Goal: Task Accomplishment & Management: Complete application form

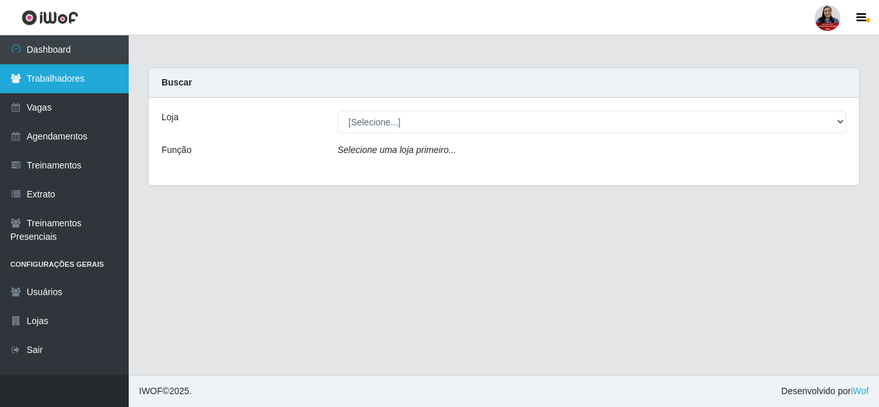
click at [80, 77] on link "Trabalhadores" at bounding box center [64, 78] width 129 height 29
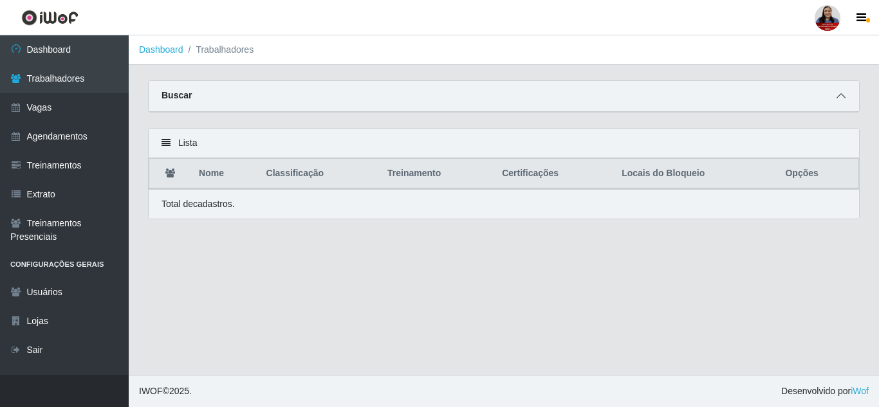
click at [843, 99] on icon at bounding box center [841, 95] width 9 height 9
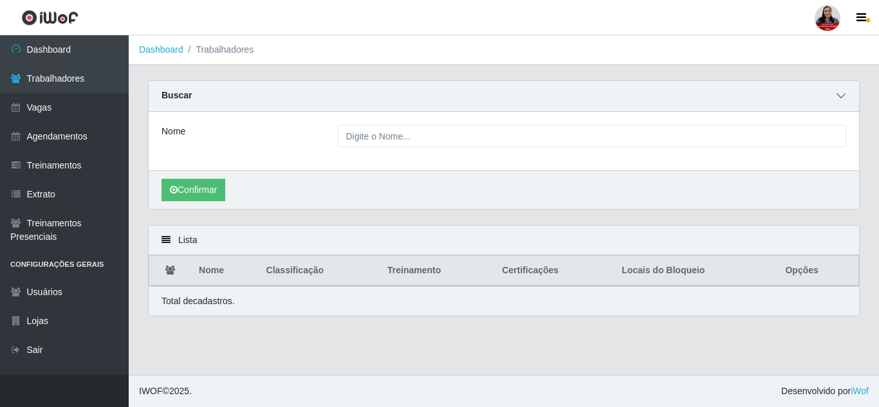
click at [839, 95] on icon at bounding box center [841, 95] width 9 height 9
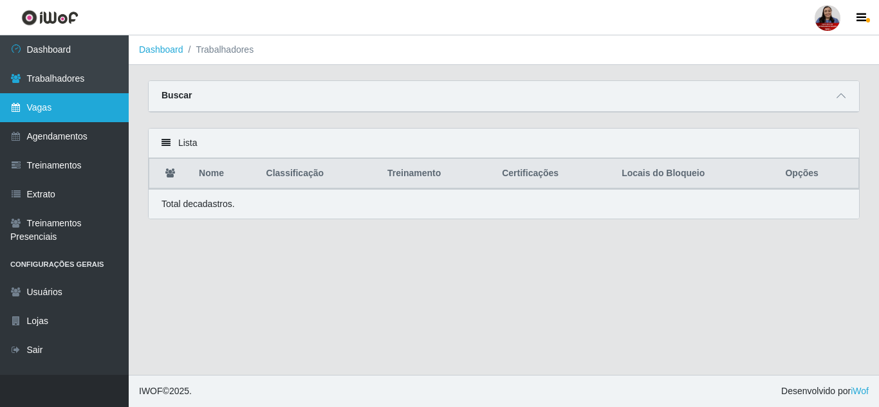
click at [64, 113] on link "Vagas" at bounding box center [64, 107] width 129 height 29
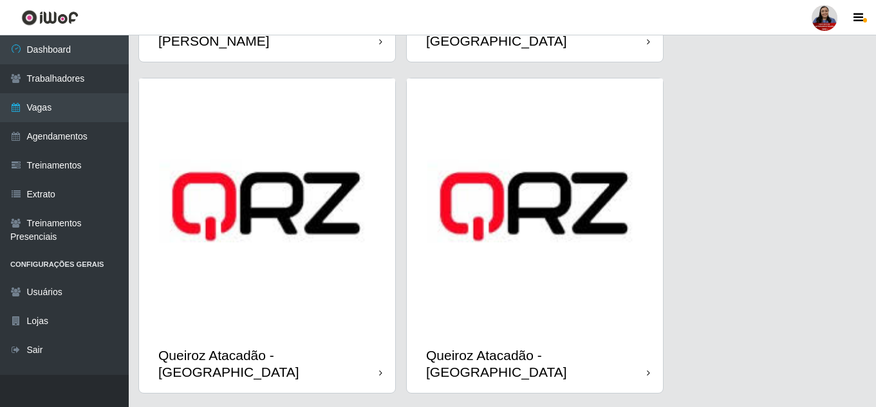
scroll to position [1941, 0]
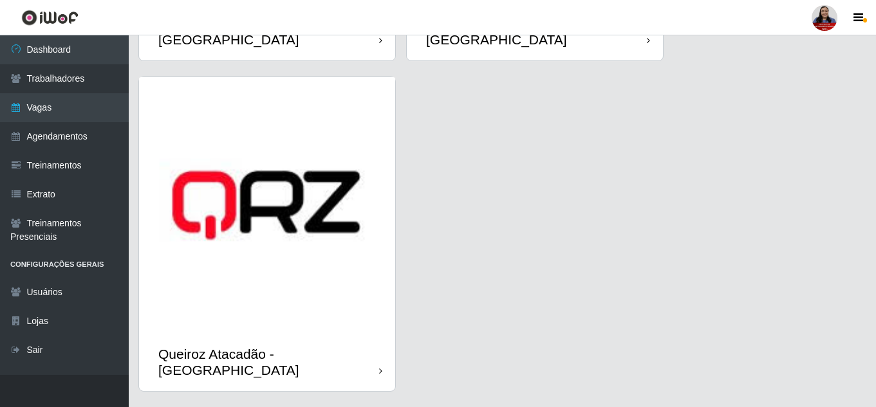
click at [293, 273] on img at bounding box center [267, 205] width 256 height 256
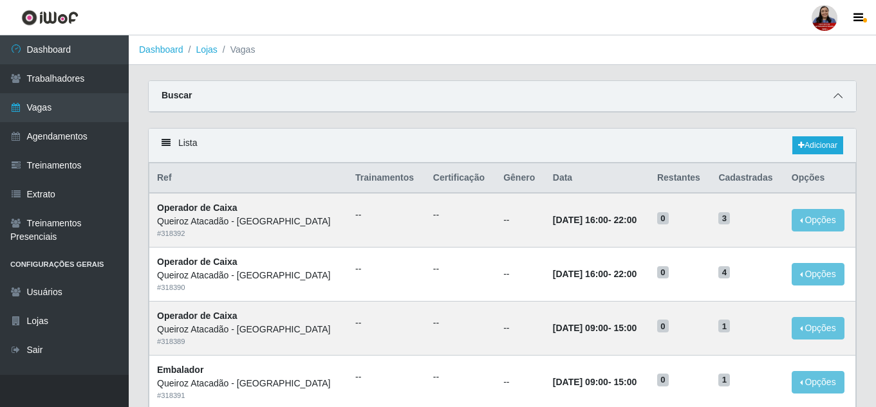
click at [835, 94] on icon at bounding box center [837, 95] width 9 height 9
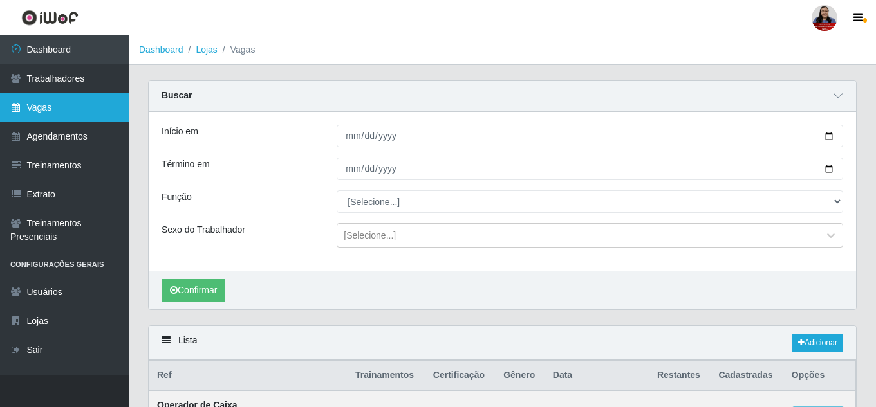
click at [62, 113] on link "Vagas" at bounding box center [64, 107] width 129 height 29
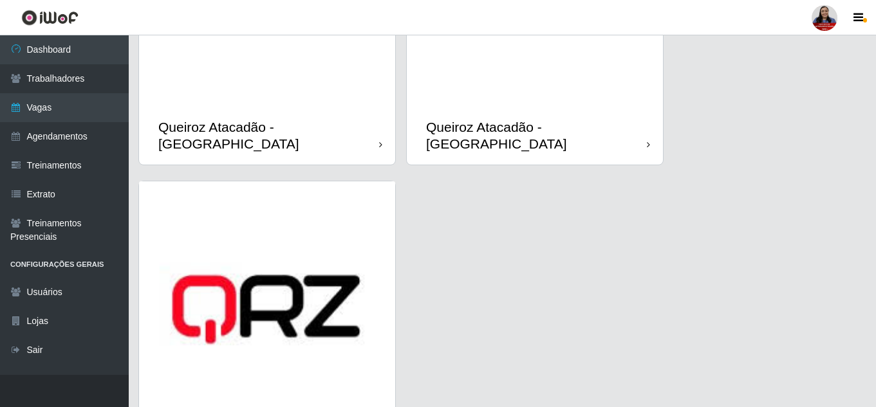
scroll to position [1941, 0]
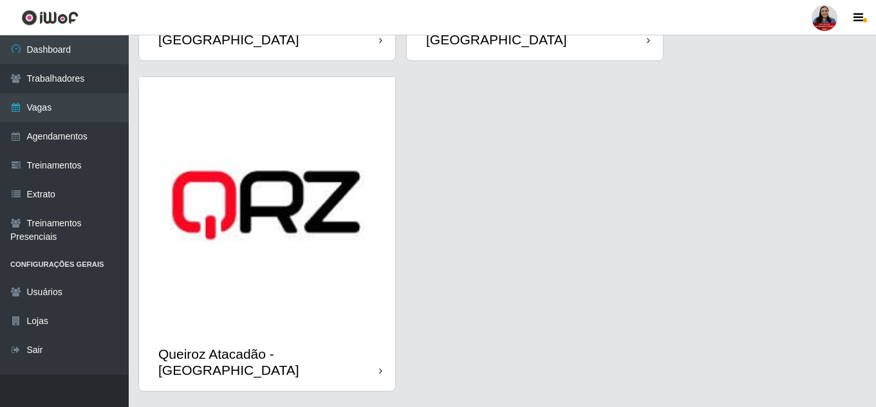
click at [290, 253] on img at bounding box center [267, 205] width 256 height 256
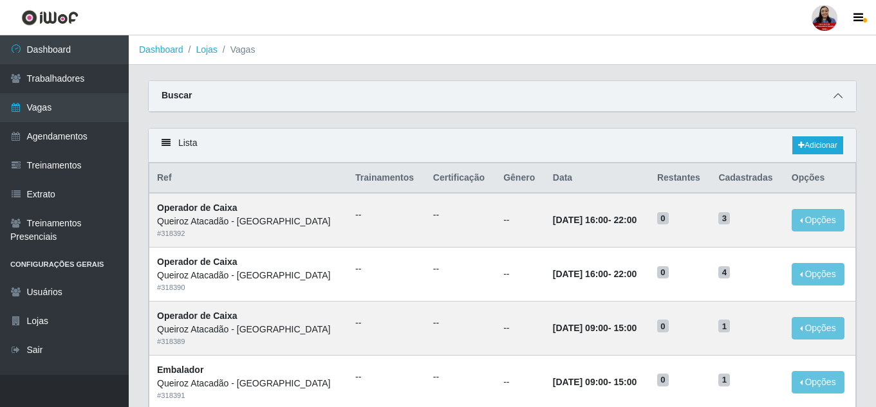
click at [837, 94] on icon at bounding box center [837, 95] width 9 height 9
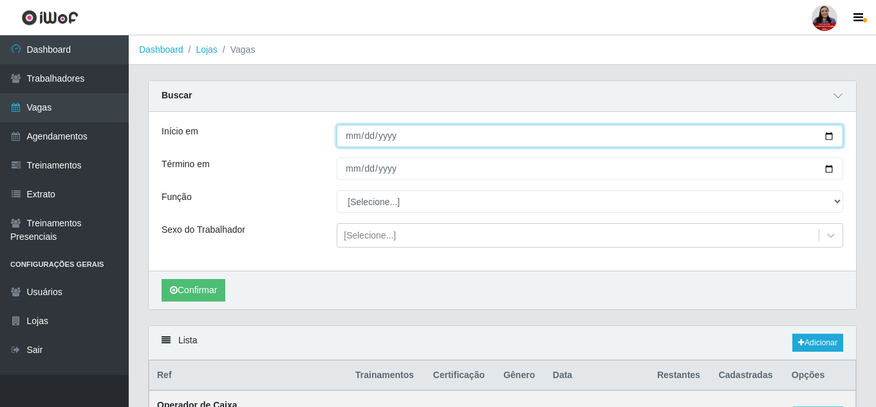
click at [830, 136] on input "Início em" at bounding box center [590, 136] width 506 height 23
type input "[DATE]"
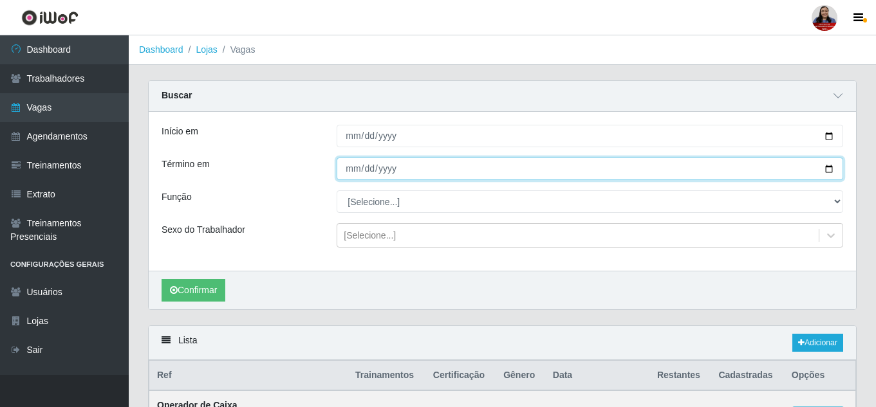
click at [829, 170] on input "Término em" at bounding box center [590, 169] width 506 height 23
type input "[DATE]"
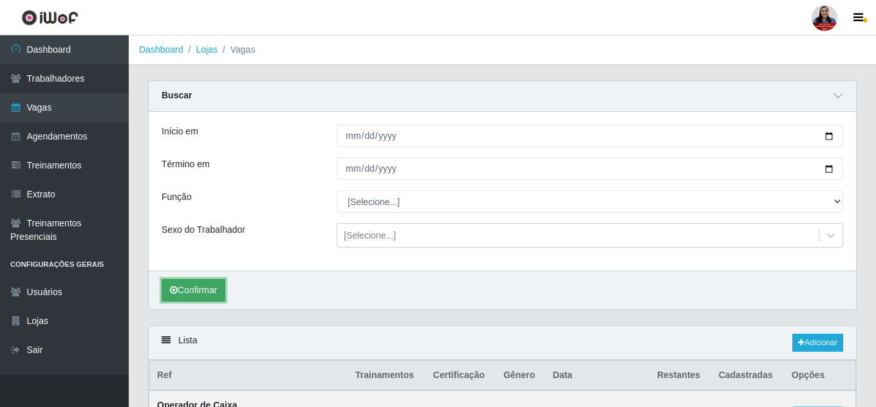
drag, startPoint x: 199, startPoint y: 287, endPoint x: 212, endPoint y: 283, distance: 14.1
click at [199, 287] on button "Confirmar" at bounding box center [194, 290] width 64 height 23
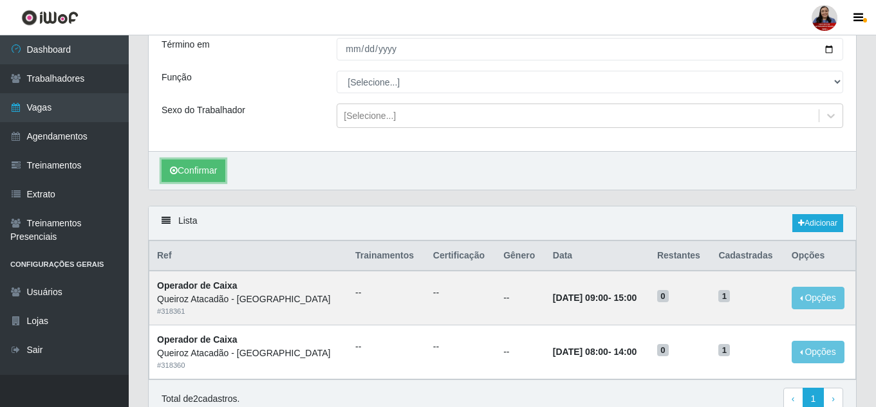
scroll to position [180, 0]
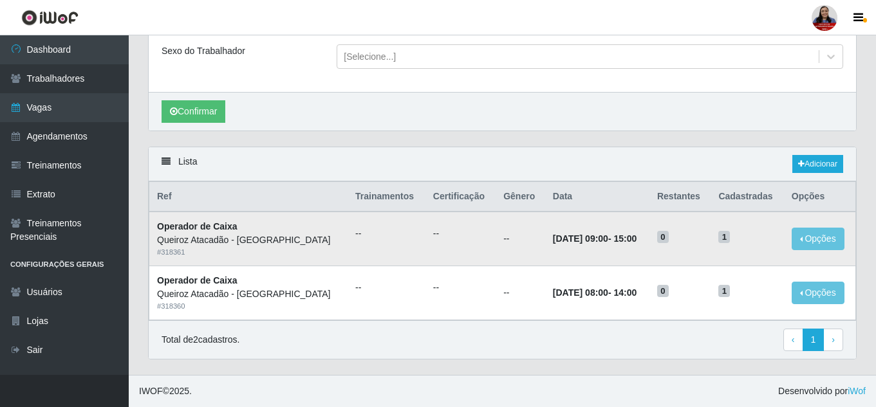
click at [553, 241] on time "[DATE] 09:00" at bounding box center [580, 239] width 55 height 10
click at [830, 164] on link "Adicionar" at bounding box center [817, 164] width 51 height 18
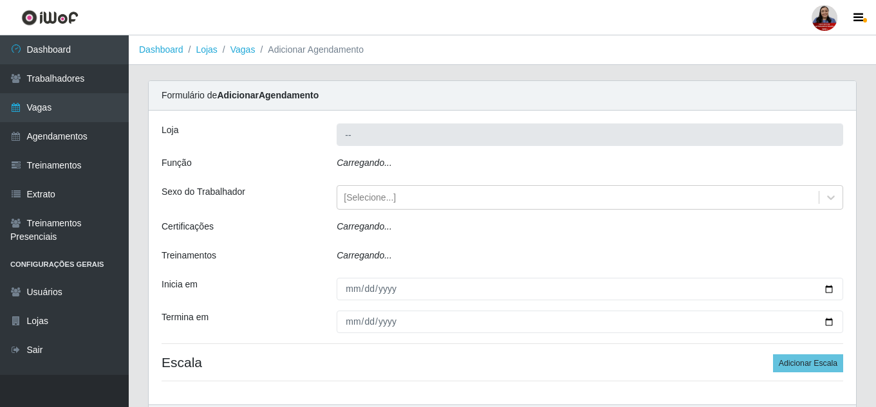
type input "Queiroz Atacadão - [GEOGRAPHIC_DATA]"
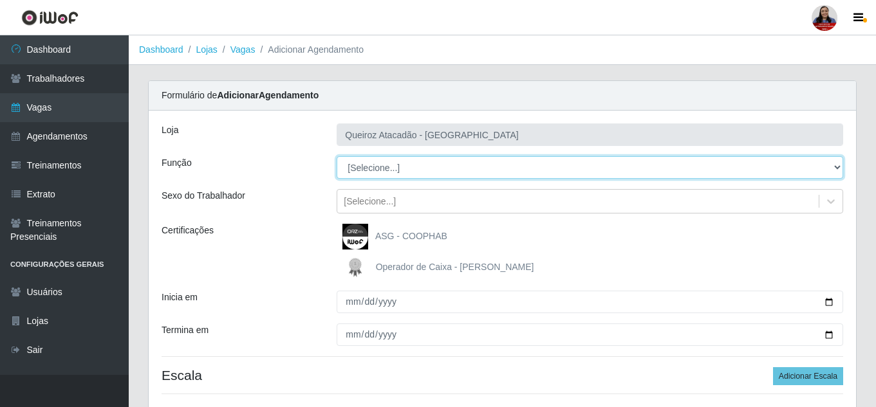
click at [388, 171] on select "[Selecione...] Balconista de Açougue Balconista de Açougue + Balconista de Açou…" at bounding box center [590, 167] width 506 height 23
select select "22"
click at [337, 156] on select "[Selecione...] Balconista de Açougue Balconista de Açougue + Balconista de Açou…" at bounding box center [590, 167] width 506 height 23
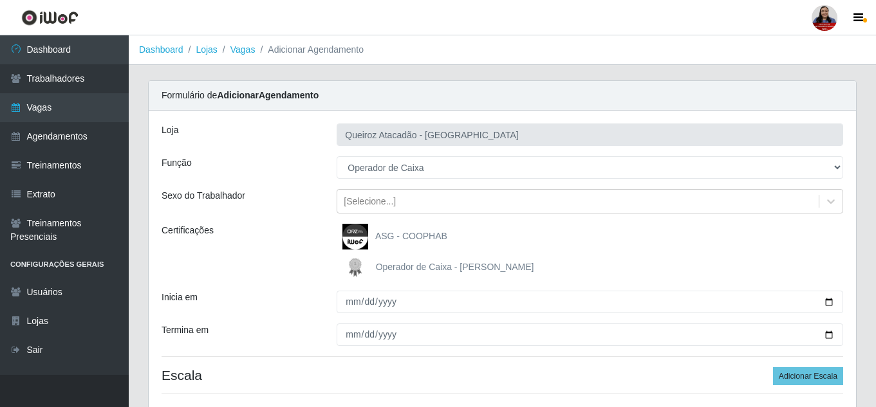
click at [304, 228] on div "Certificações" at bounding box center [239, 252] width 175 height 57
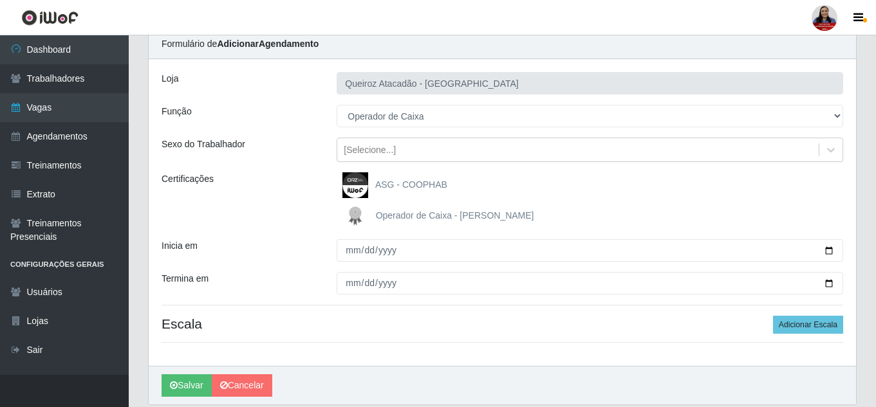
scroll to position [97, 0]
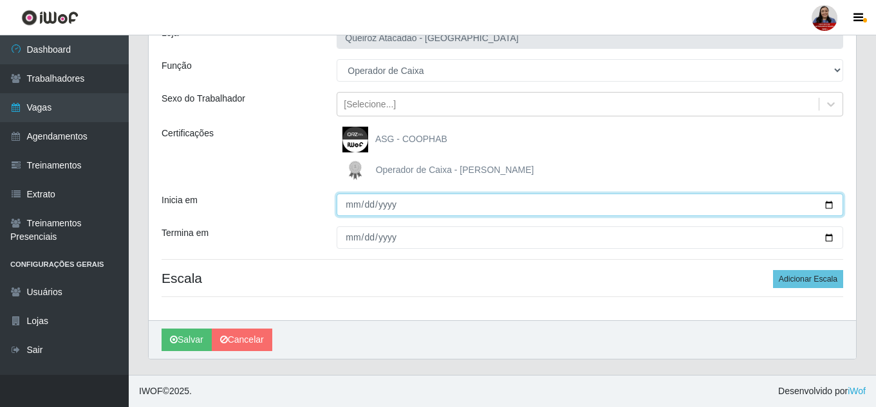
click at [829, 205] on input "Inicia em" at bounding box center [590, 205] width 506 height 23
type input "[DATE]"
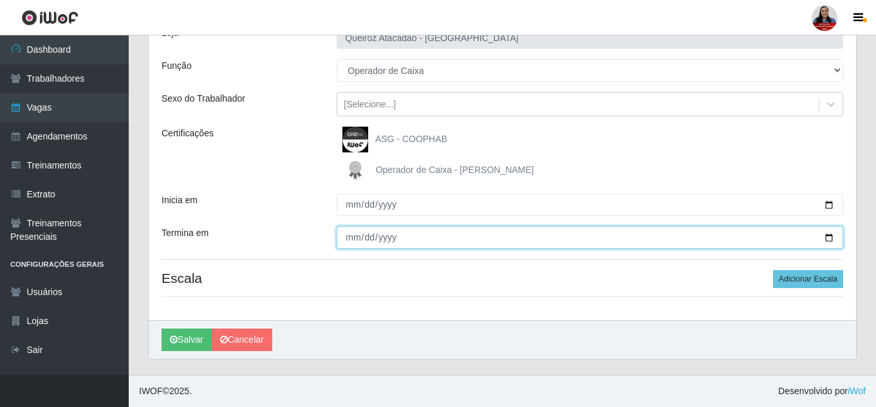
click at [829, 241] on input "Termina em" at bounding box center [590, 238] width 506 height 23
type input "[DATE]"
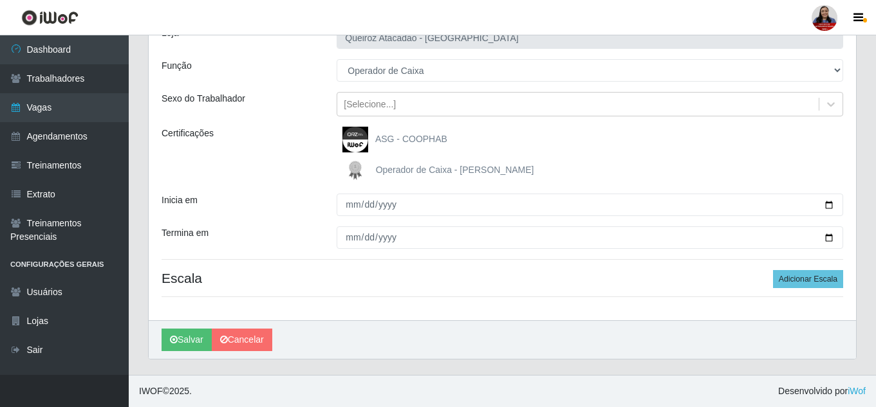
click at [325, 226] on div "Loja Queiroz Atacadão - São Gonçalo do Amarante Função [Selecione...] Balconist…" at bounding box center [502, 167] width 707 height 307
click at [812, 285] on button "Adicionar Escala" at bounding box center [808, 279] width 70 height 18
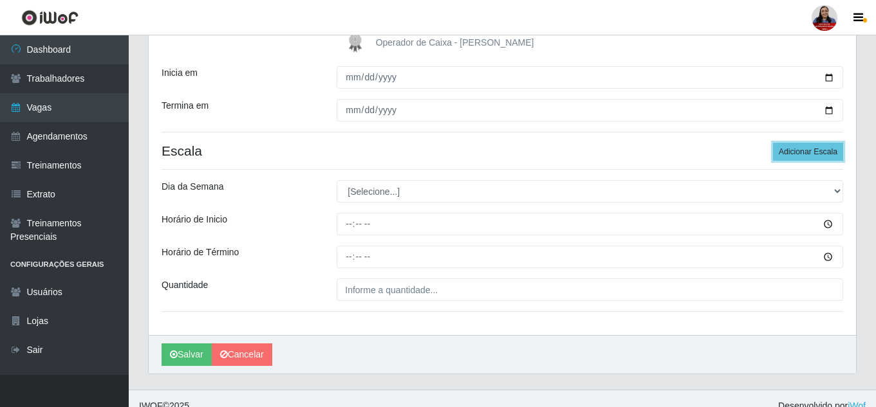
scroll to position [239, 0]
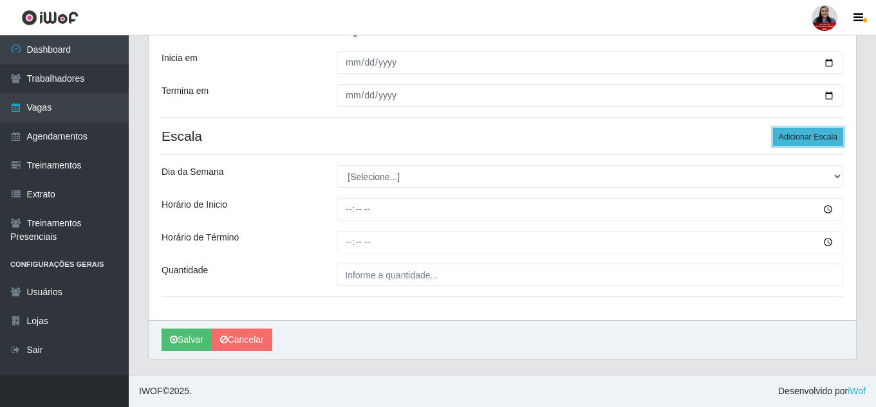
click at [782, 137] on button "Adicionar Escala" at bounding box center [808, 137] width 70 height 18
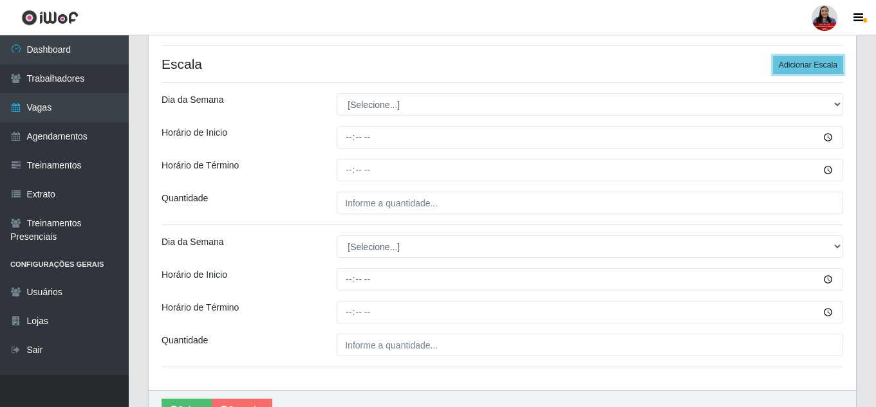
scroll to position [253, 0]
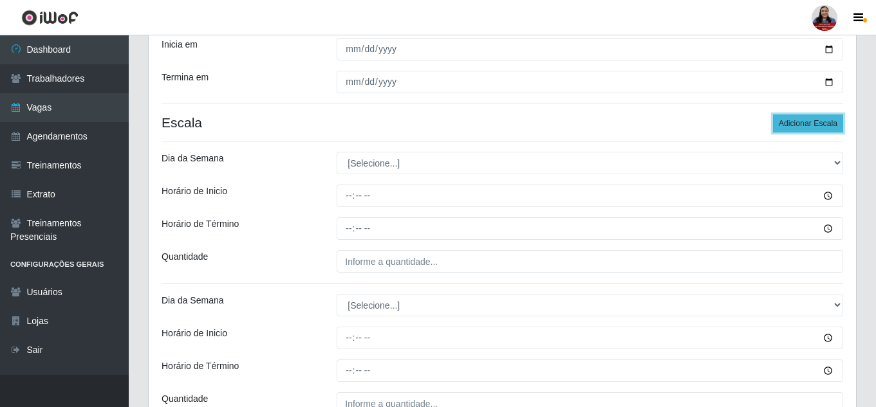
click at [779, 123] on button "Adicionar Escala" at bounding box center [808, 124] width 70 height 18
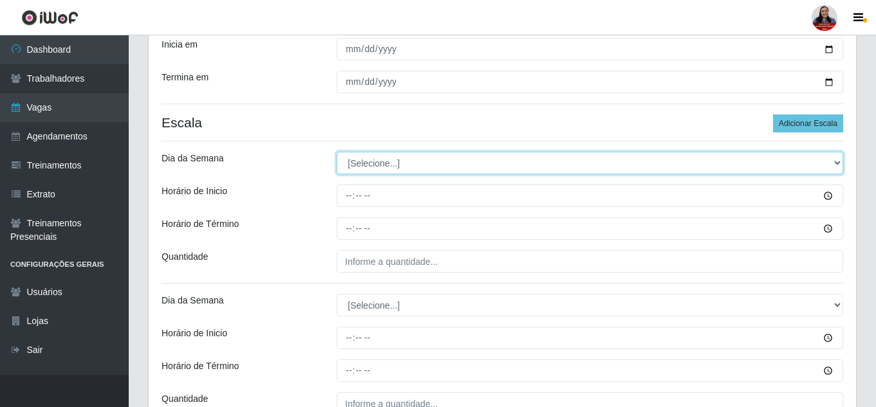
click at [438, 165] on select "[Selecione...] Segunda Terça Quarta Quinta Sexta Sábado Domingo" at bounding box center [590, 163] width 506 height 23
select select "4"
click at [337, 152] on select "[Selecione...] Segunda Terça Quarta Quinta Sexta Sábado Domingo" at bounding box center [590, 163] width 506 height 23
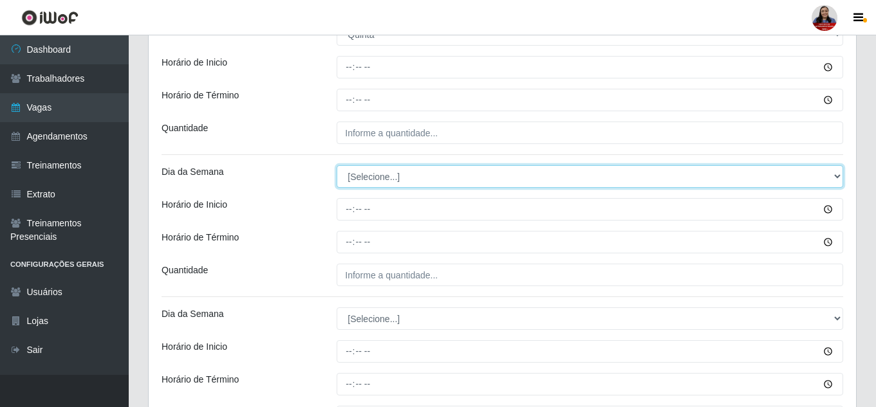
click at [424, 184] on select "[Selecione...] Segunda Terça Quarta Quinta Sexta Sábado Domingo" at bounding box center [590, 176] width 506 height 23
select select "4"
click at [337, 165] on select "[Selecione...] Segunda Terça Quarta Quinta Sexta Sábado Domingo" at bounding box center [590, 176] width 506 height 23
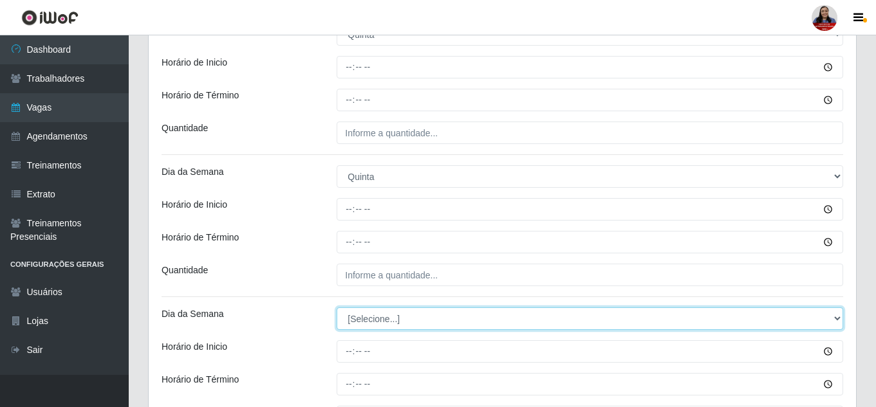
click at [391, 320] on select "[Selecione...] Segunda Terça Quarta Quinta Sexta Sábado Domingo" at bounding box center [590, 319] width 506 height 23
select select "4"
click at [337, 308] on select "[Selecione...] Segunda Terça Quarta Quinta Sexta Sábado Domingo" at bounding box center [590, 319] width 506 height 23
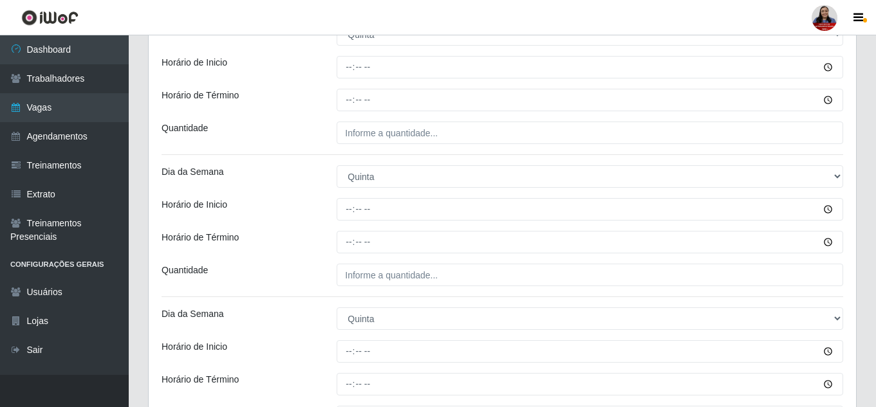
click at [301, 124] on div "Quantidade" at bounding box center [239, 133] width 175 height 23
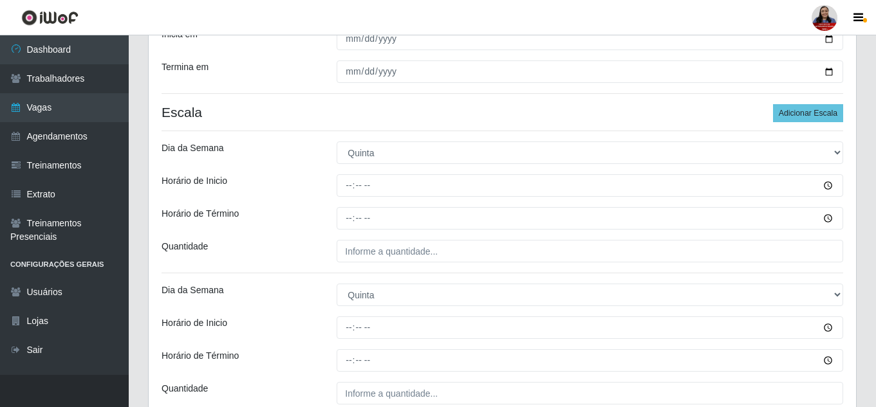
scroll to position [253, 0]
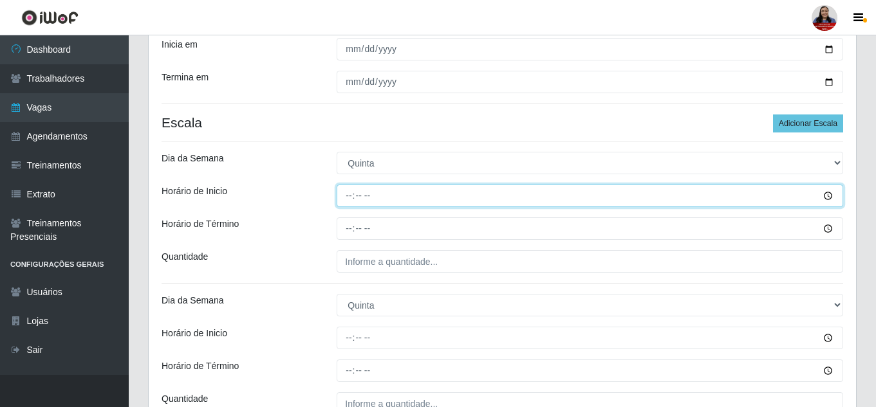
click at [344, 194] on input "Horário de Inicio" at bounding box center [590, 196] width 506 height 23
type input "07:00"
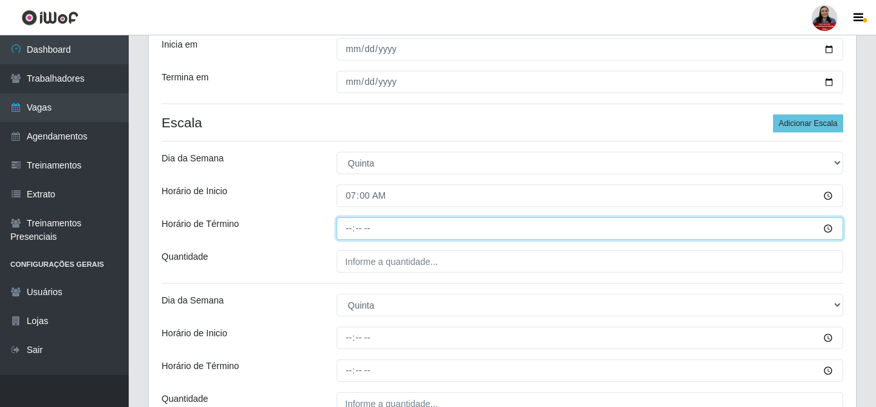
type input "13:00"
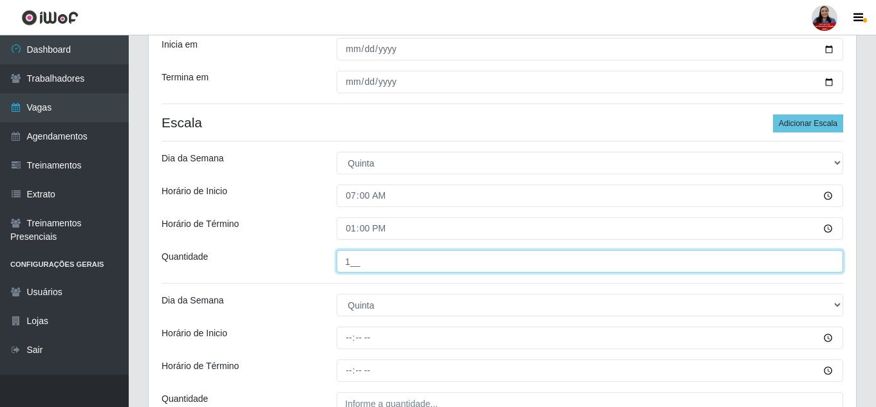
type input "1__"
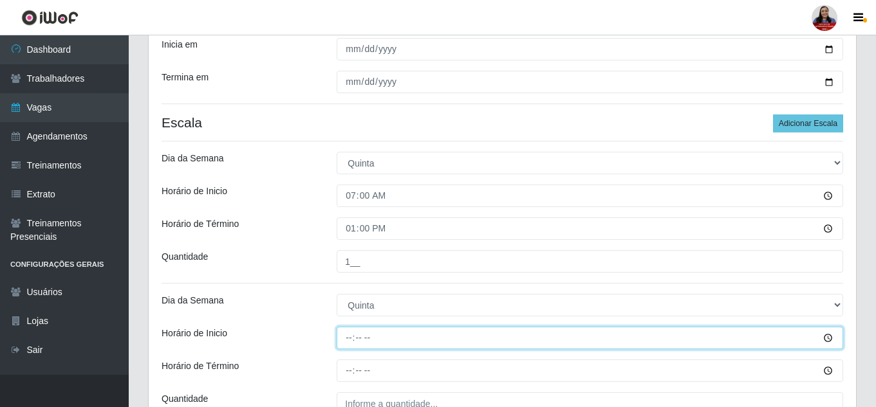
type input "14:00"
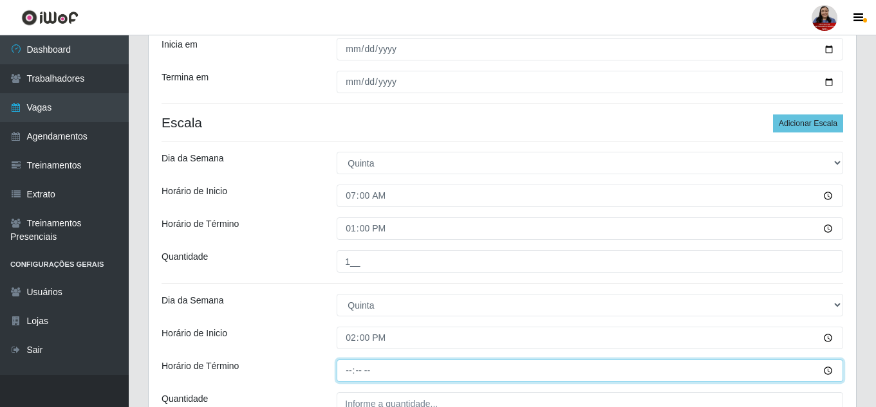
type input "20:00"
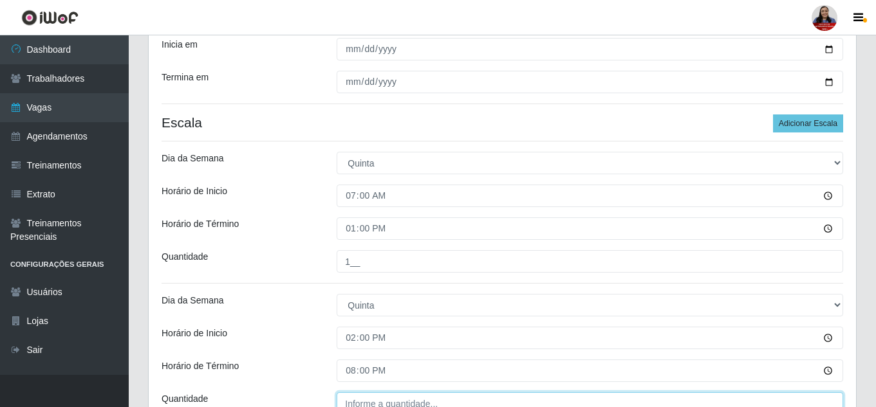
type input "___"
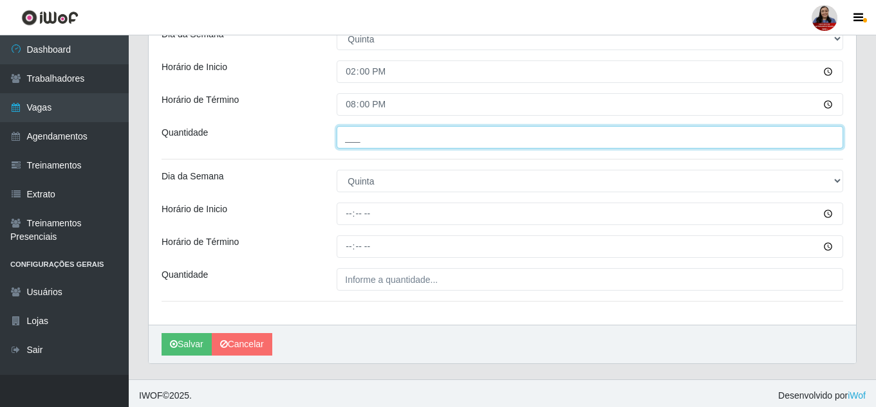
scroll to position [524, 0]
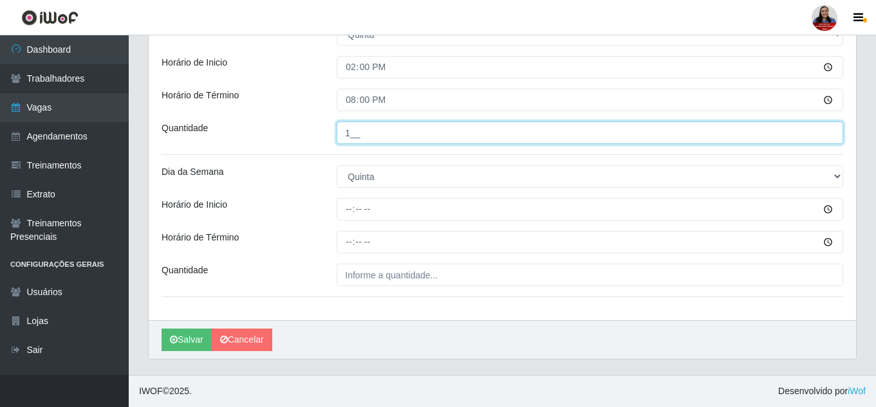
type input "1__"
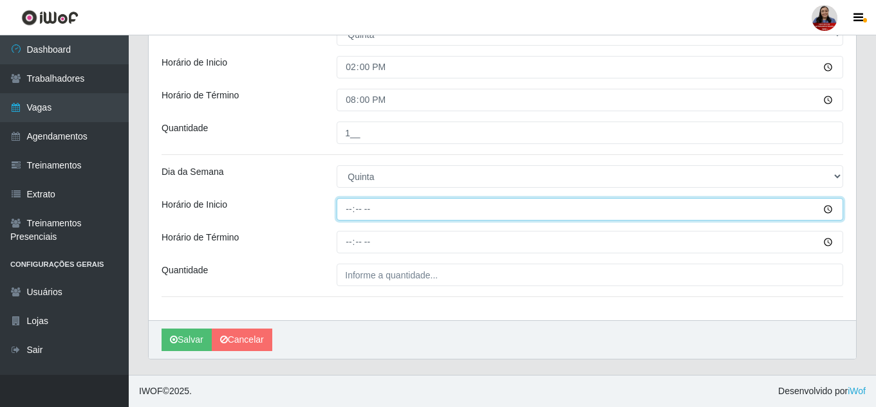
type input "16:00"
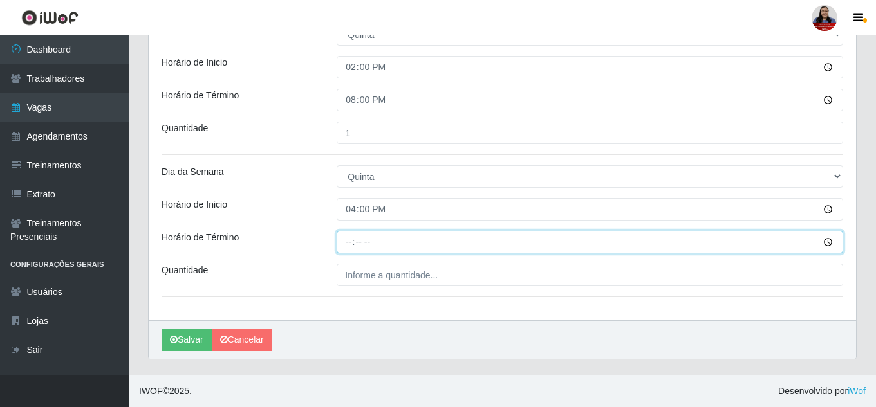
type input "22:00"
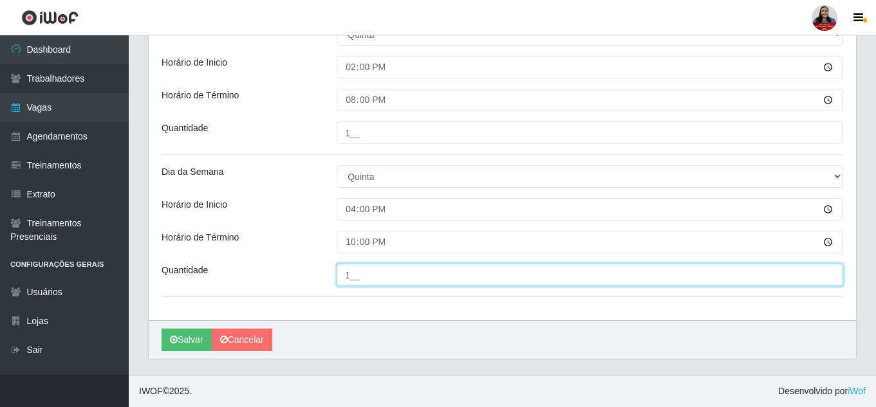
type input "1__"
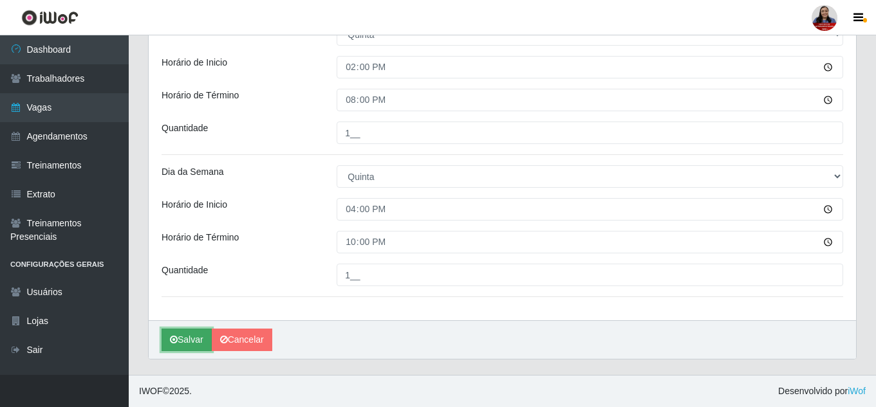
click at [181, 344] on button "Salvar" at bounding box center [187, 340] width 50 height 23
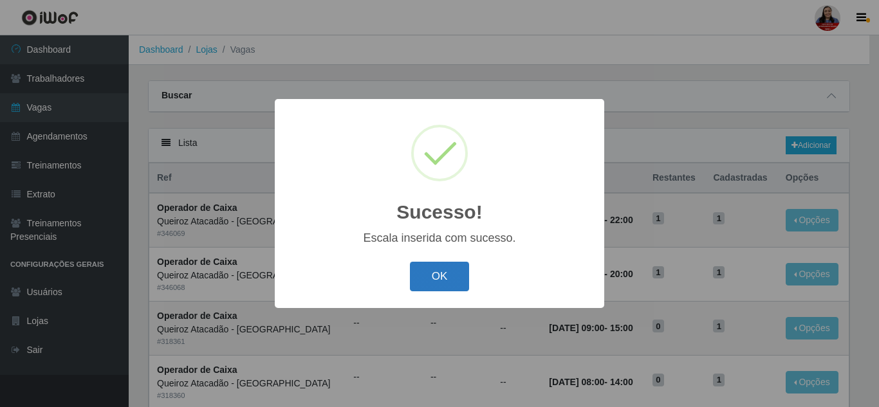
click at [444, 273] on button "OK" at bounding box center [440, 277] width 60 height 30
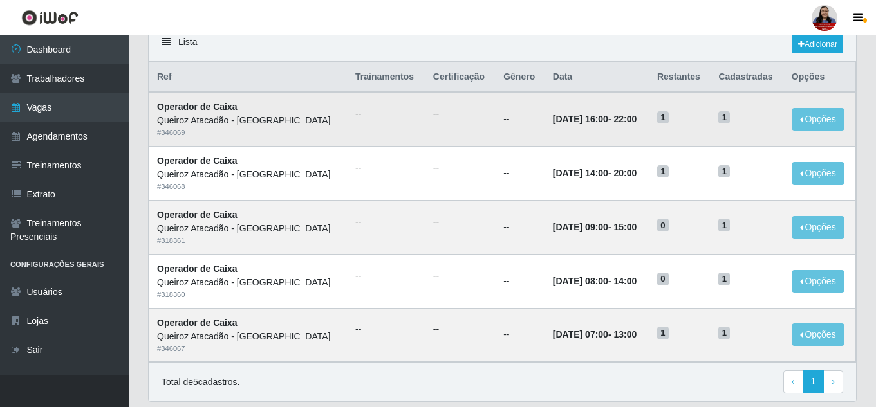
scroll to position [80, 0]
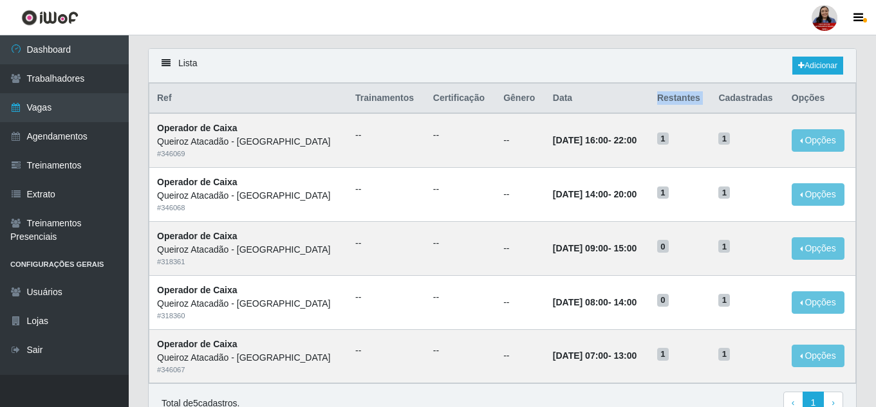
drag, startPoint x: 673, startPoint y: 97, endPoint x: 728, endPoint y: 97, distance: 55.3
click at [728, 97] on tr "Ref Trainamentos Certificação Gênero Data Restantes Cadastradas Opções" at bounding box center [502, 99] width 707 height 30
drag, startPoint x: 674, startPoint y: 138, endPoint x: 683, endPoint y: 149, distance: 13.8
click at [683, 140] on h5 "1" at bounding box center [680, 138] width 46 height 14
drag, startPoint x: 677, startPoint y: 196, endPoint x: 680, endPoint y: 235, distance: 38.7
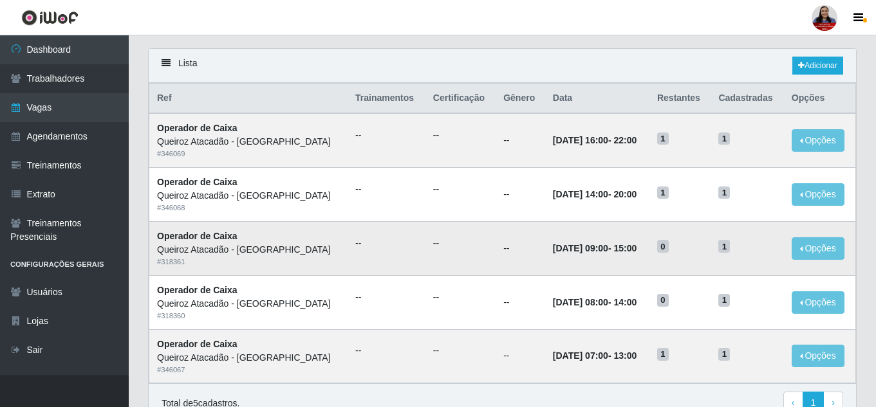
click at [685, 207] on td "1" at bounding box center [679, 195] width 61 height 54
click at [669, 252] on span "0" at bounding box center [663, 246] width 12 height 13
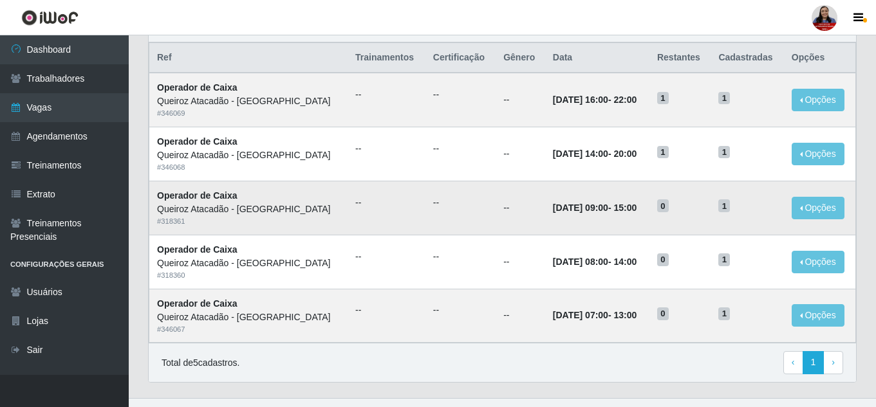
scroll to position [129, 0]
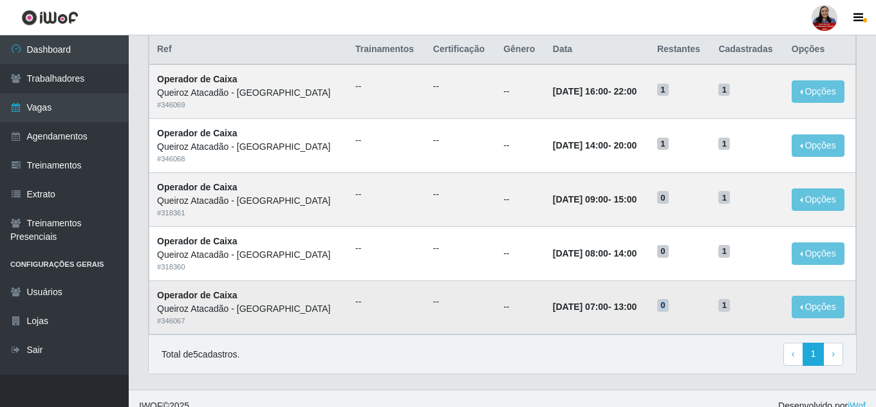
click at [669, 302] on span "0" at bounding box center [663, 305] width 12 height 13
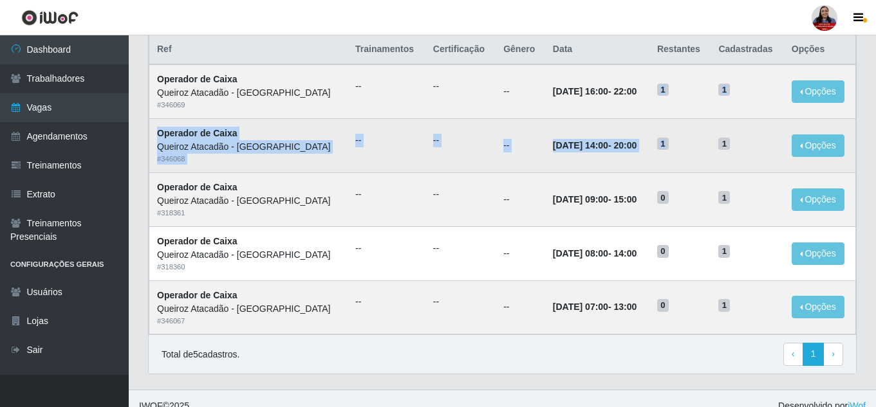
drag, startPoint x: 672, startPoint y: 88, endPoint x: 681, endPoint y: 129, distance: 42.2
click at [682, 129] on tbody "Operador de Caixa Queiroz Atacadão - São Gonçalo do Amarante # 346069 -- -- -- …" at bounding box center [502, 199] width 707 height 270
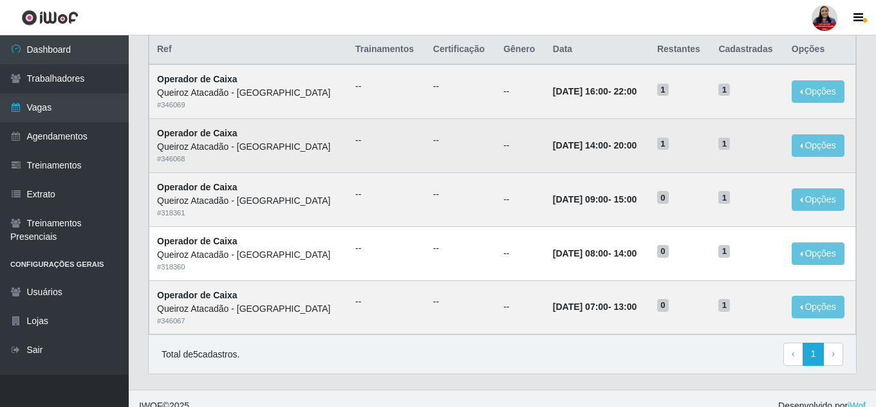
click at [669, 148] on span "1" at bounding box center [663, 144] width 12 height 13
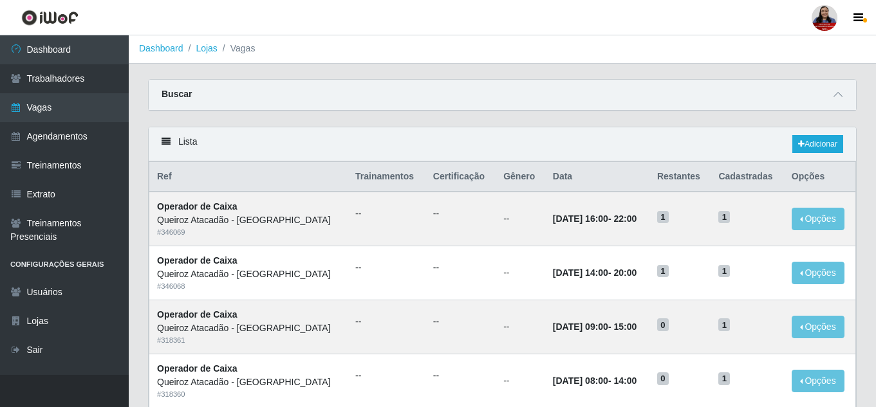
scroll to position [0, 0]
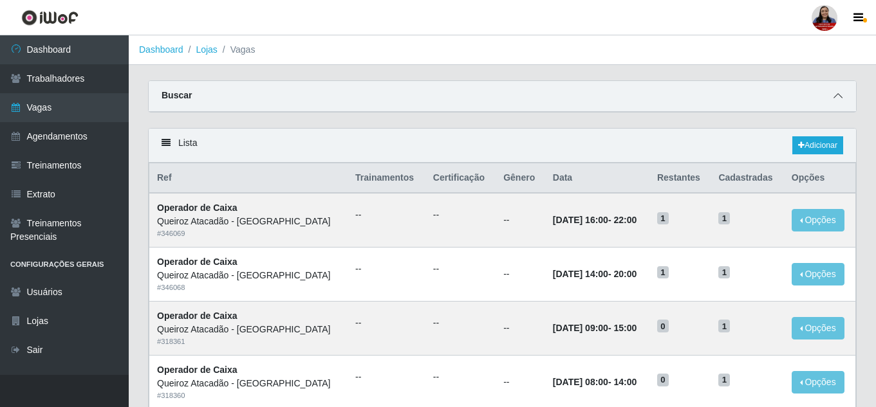
click at [842, 100] on span at bounding box center [837, 96] width 15 height 15
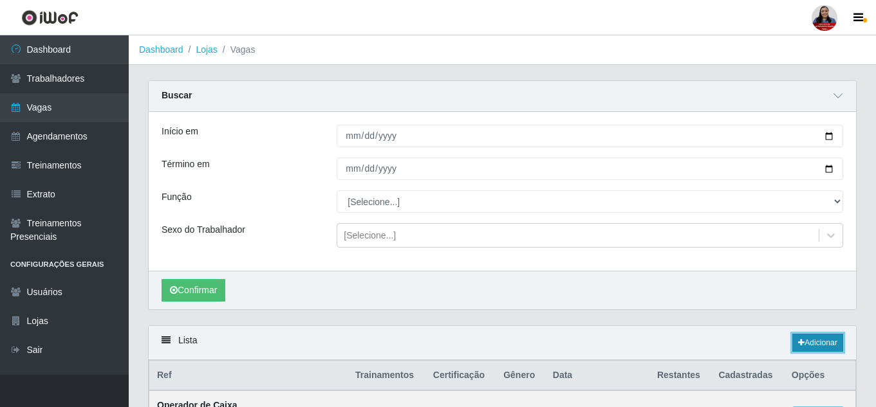
click at [819, 337] on link "Adicionar" at bounding box center [817, 343] width 51 height 18
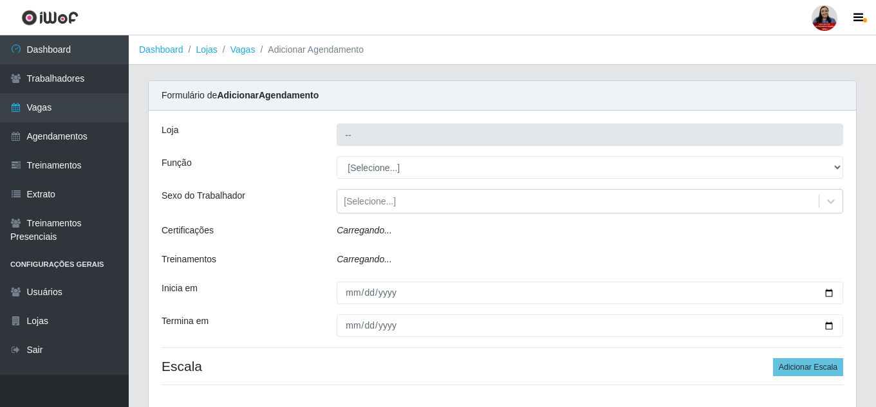
type input "Queiroz Atacadão - [GEOGRAPHIC_DATA]"
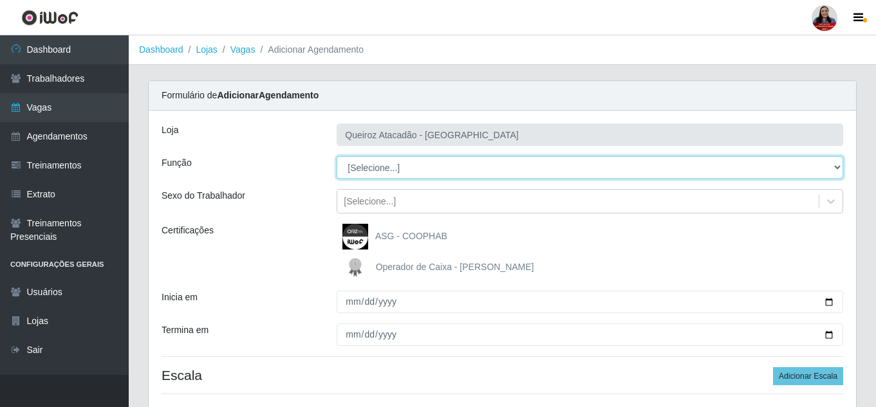
click at [423, 174] on select "[Selecione...] Balconista de Açougue Balconista de Açougue + Balconista de Açou…" at bounding box center [590, 167] width 506 height 23
select select "1"
click at [337, 156] on select "[Selecione...] Balconista de Açougue Balconista de Açougue + Balconista de Açou…" at bounding box center [590, 167] width 506 height 23
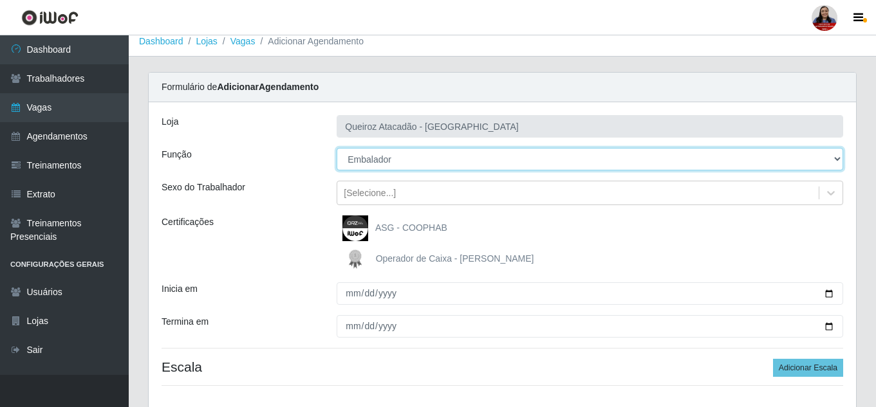
scroll to position [97, 0]
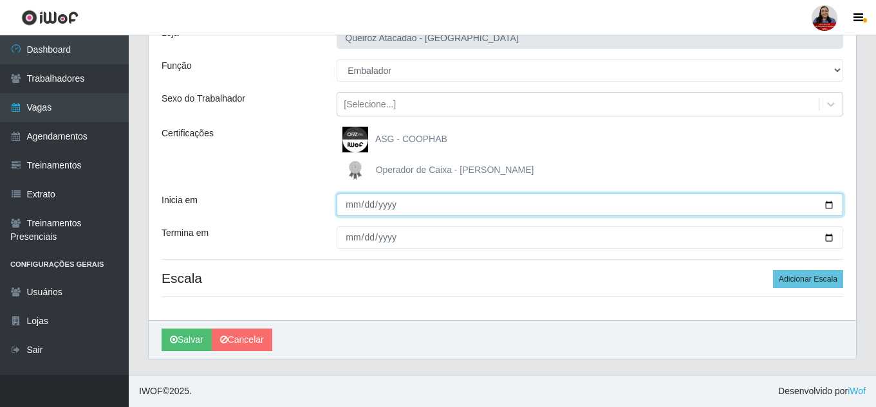
click at [820, 198] on input "Inicia em" at bounding box center [590, 205] width 506 height 23
click at [828, 209] on input "Inicia em" at bounding box center [590, 205] width 506 height 23
type input "[DATE]"
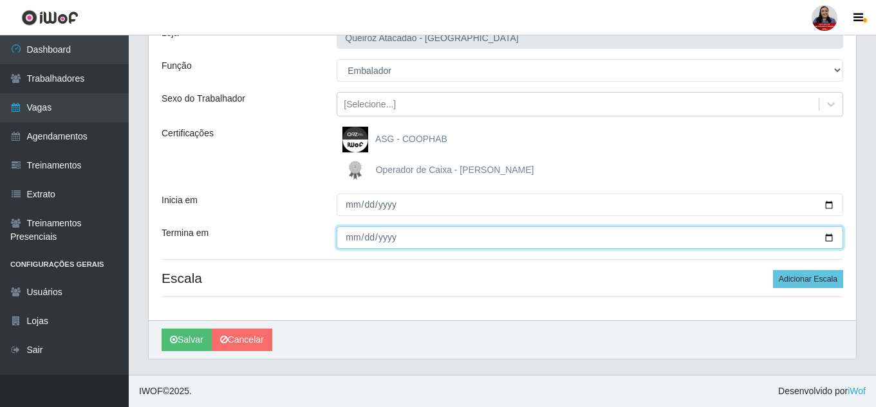
click at [828, 241] on input "Termina em" at bounding box center [590, 238] width 506 height 23
type input "[DATE]"
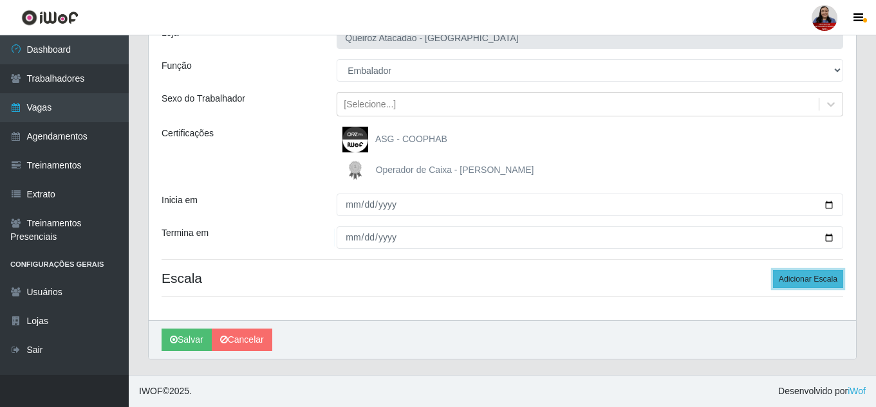
click at [811, 280] on button "Adicionar Escala" at bounding box center [808, 279] width 70 height 18
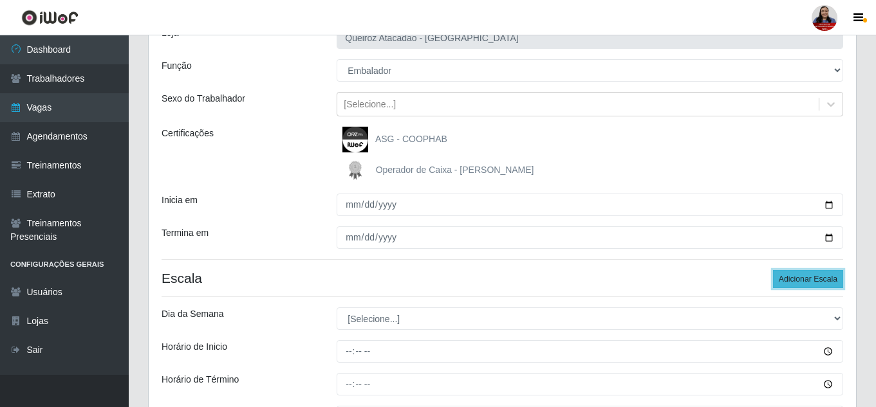
click at [811, 280] on button "Adicionar Escala" at bounding box center [808, 279] width 70 height 18
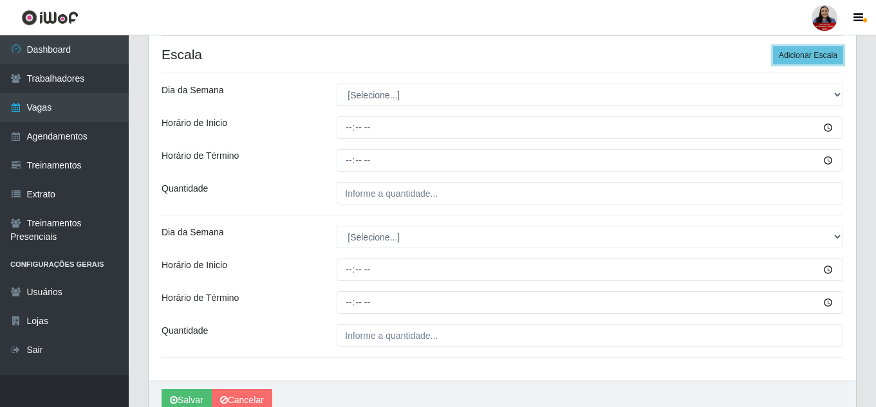
scroll to position [355, 0]
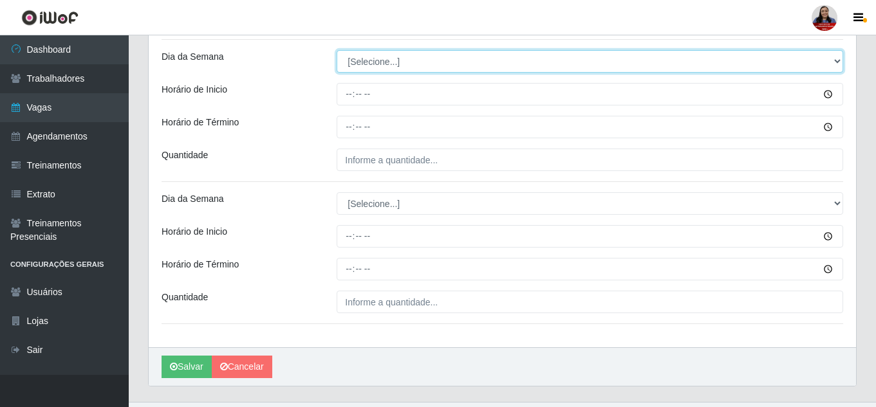
drag, startPoint x: 517, startPoint y: 65, endPoint x: 519, endPoint y: 71, distance: 6.7
click at [517, 65] on select "[Selecione...] Segunda Terça Quarta Quinta Sexta Sábado Domingo" at bounding box center [590, 61] width 506 height 23
select select "4"
click at [337, 50] on select "[Selecione...] Segunda Terça Quarta Quinta Sexta Sábado Domingo" at bounding box center [590, 61] width 506 height 23
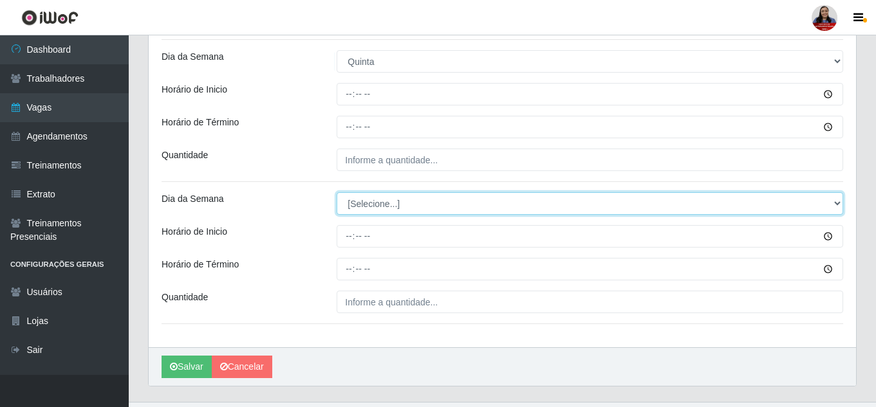
click at [486, 203] on select "[Selecione...] Segunda Terça Quarta Quinta Sexta Sábado Domingo" at bounding box center [590, 203] width 506 height 23
select select "4"
click at [337, 192] on select "[Selecione...] Segunda Terça Quarta Quinta Sexta Sábado Domingo" at bounding box center [590, 203] width 506 height 23
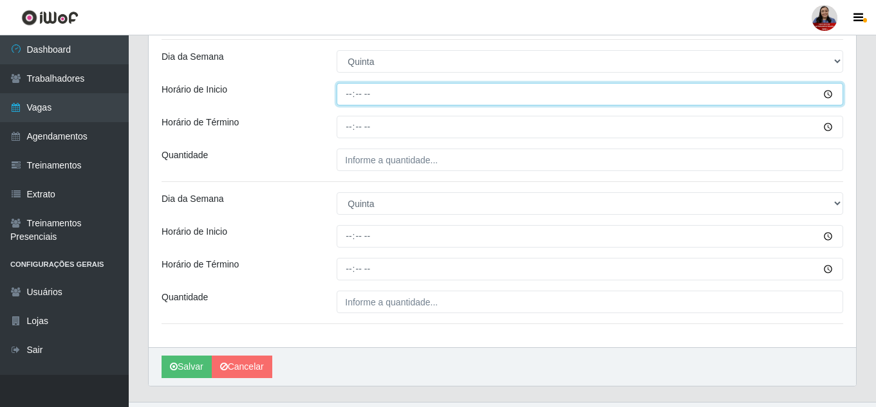
click at [344, 101] on input "Horário de Inicio" at bounding box center [590, 94] width 506 height 23
type input "08:00"
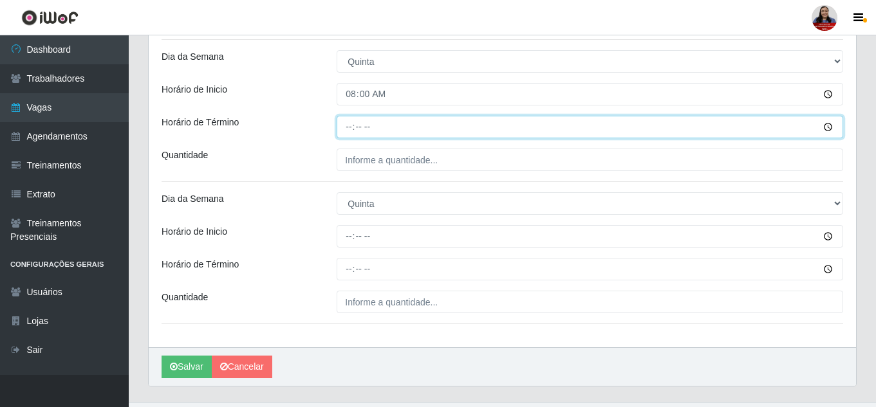
type input "14:00"
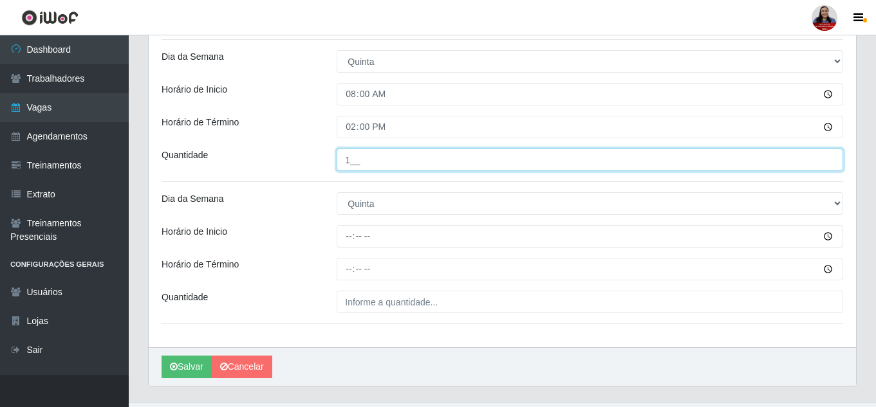
type input "1__"
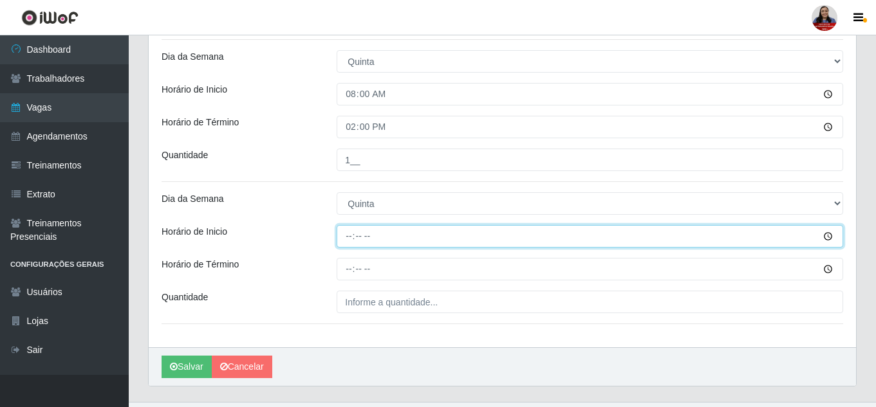
type input "16:00"
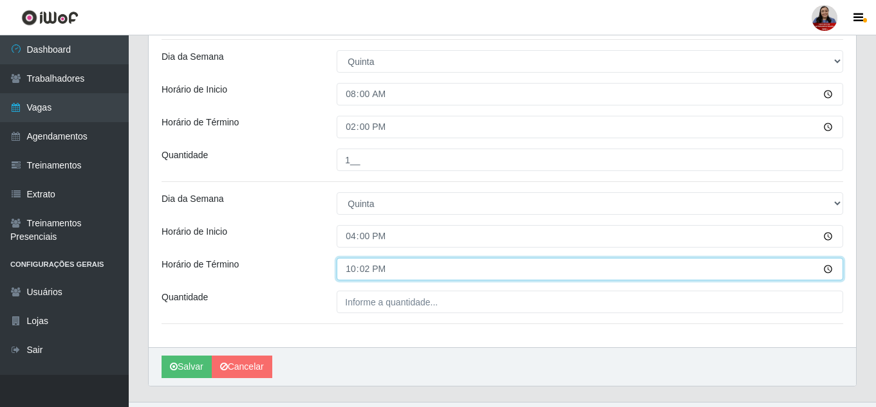
click at [367, 267] on input "22:02" at bounding box center [590, 269] width 506 height 23
type input "22:00"
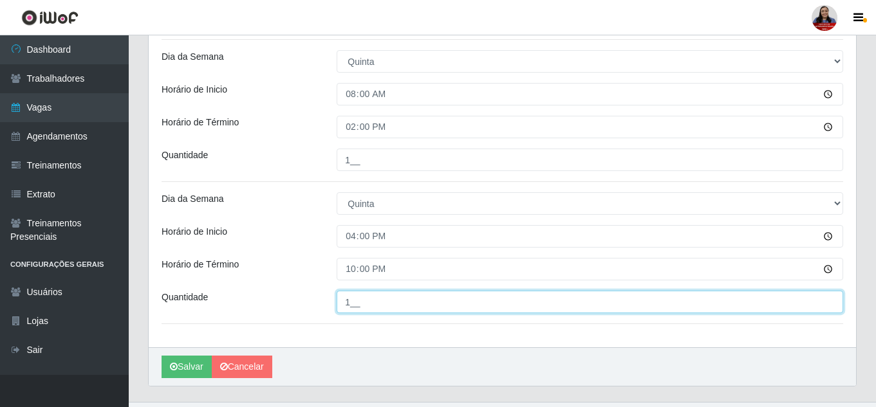
type input "1__"
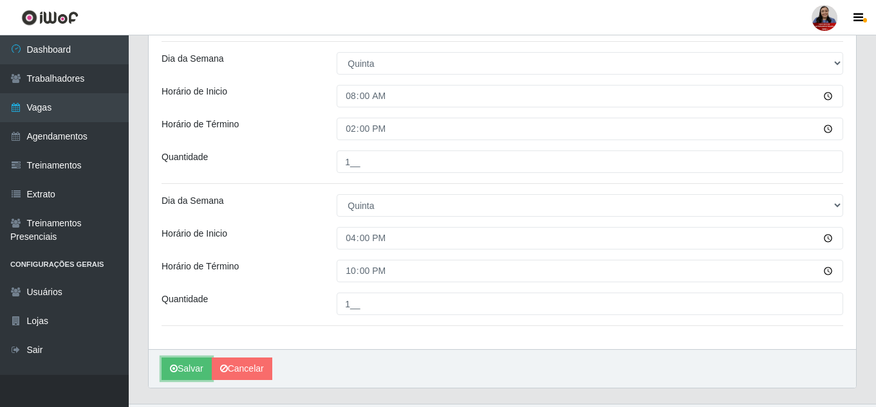
scroll to position [382, 0]
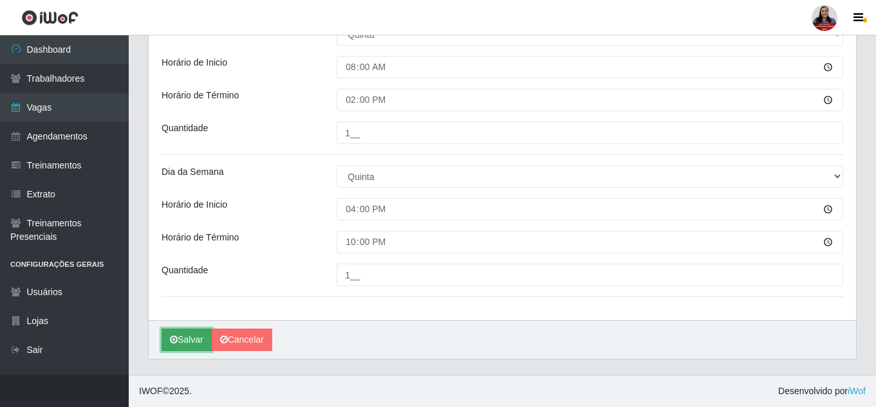
click at [184, 345] on button "Salvar" at bounding box center [187, 340] width 50 height 23
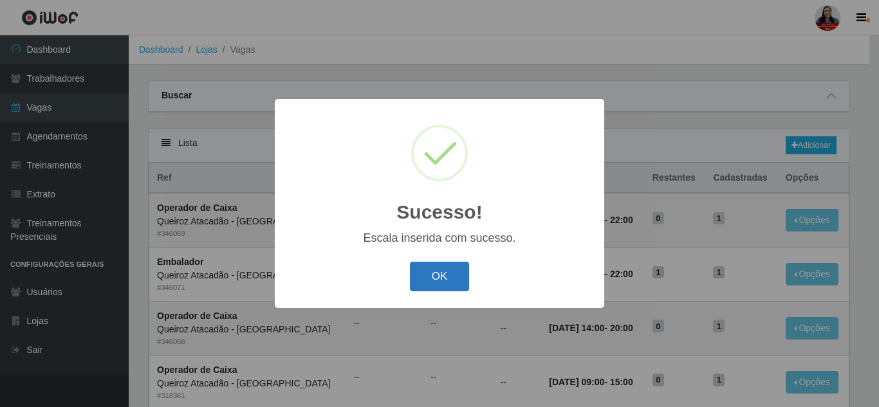
click at [449, 281] on button "OK" at bounding box center [440, 277] width 60 height 30
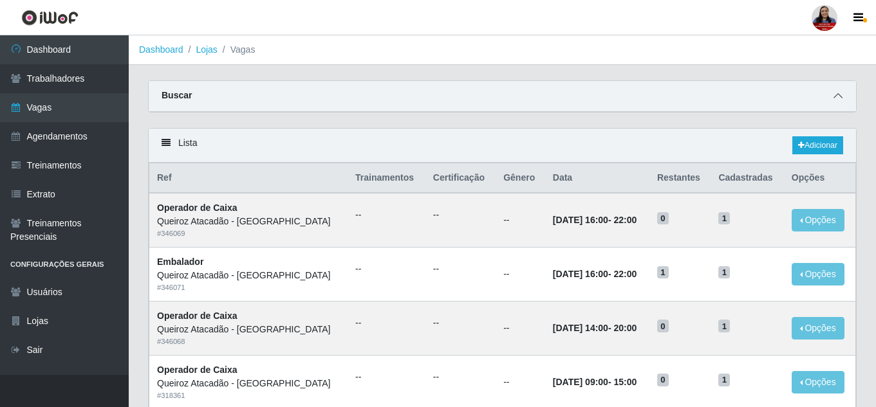
click at [837, 97] on icon at bounding box center [837, 95] width 9 height 9
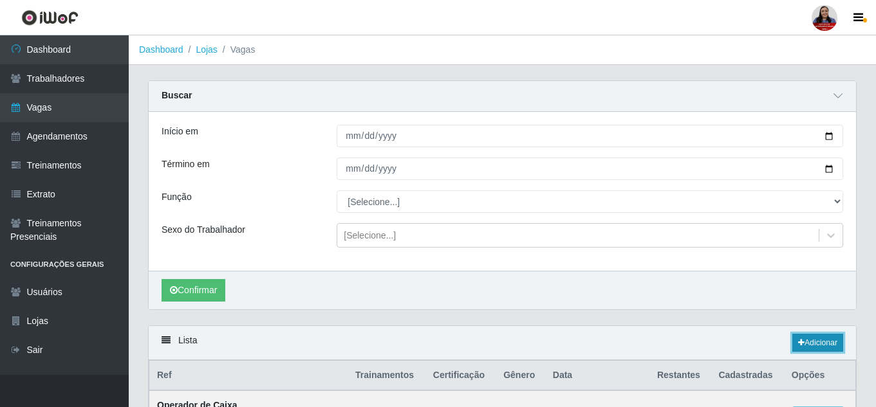
click at [825, 346] on link "Adicionar" at bounding box center [817, 343] width 51 height 18
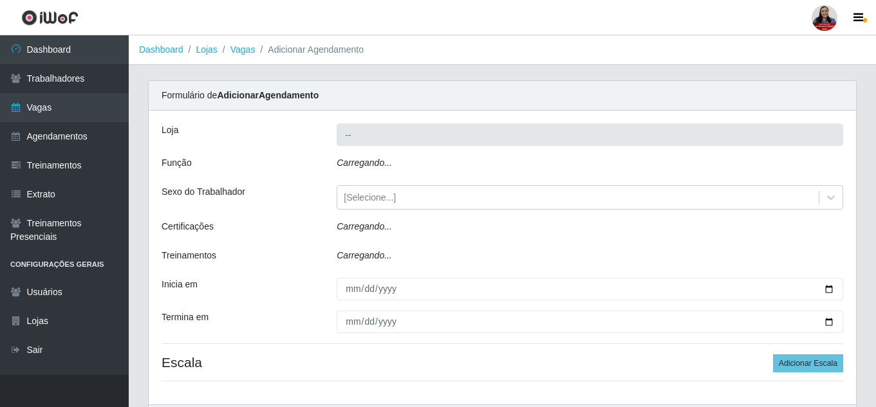
type input "Queiroz Atacadão - [GEOGRAPHIC_DATA]"
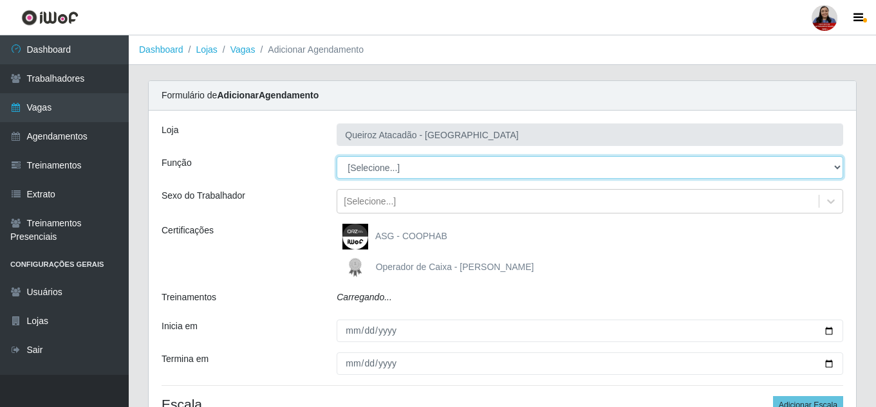
click at [392, 174] on select "[Selecione...] Balconista de Açougue Balconista de Açougue + Balconista de Açou…" at bounding box center [590, 167] width 506 height 23
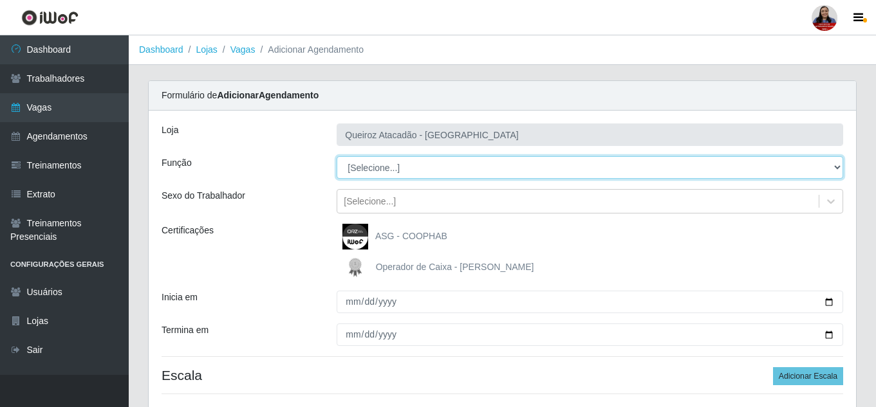
select select "159"
click at [337, 156] on select "[Selecione...] Balconista de Açougue Balconista de Açougue + Balconista de Açou…" at bounding box center [590, 167] width 506 height 23
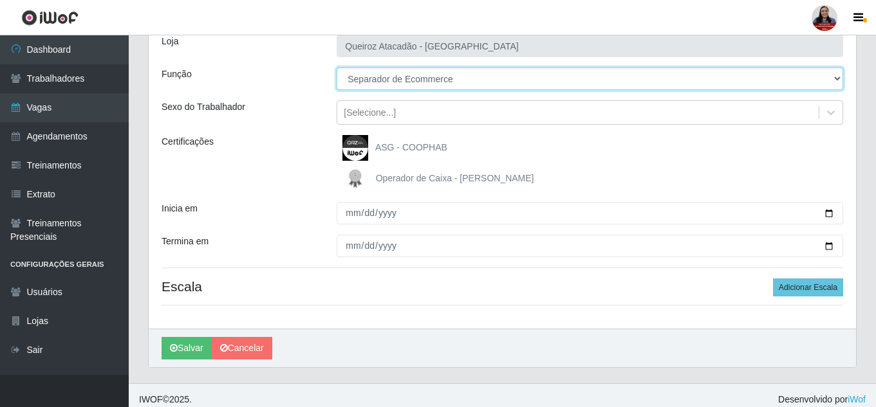
scroll to position [97, 0]
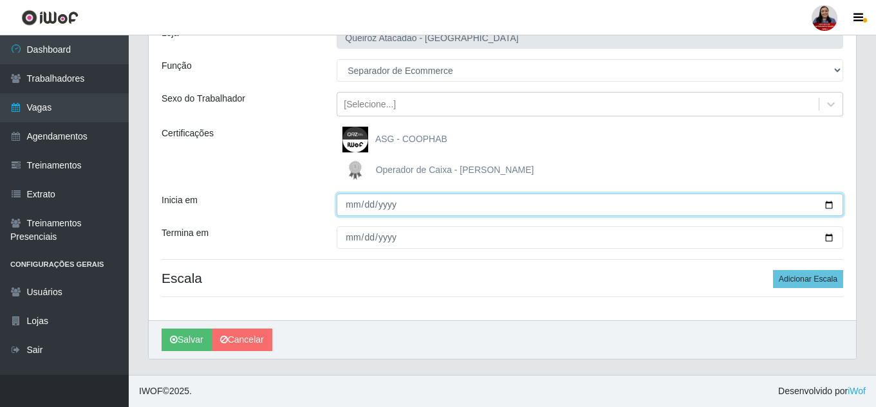
click at [830, 207] on input "Inicia em" at bounding box center [590, 205] width 506 height 23
type input "[DATE]"
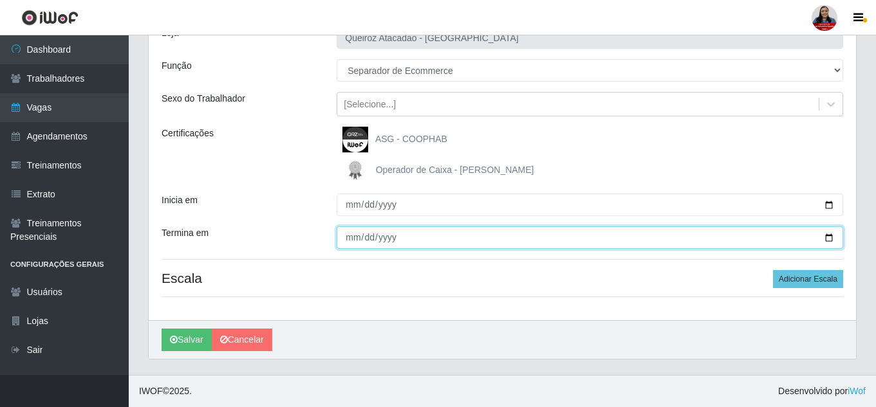
click at [831, 238] on input "Termina em" at bounding box center [590, 238] width 506 height 23
type input "[DATE]"
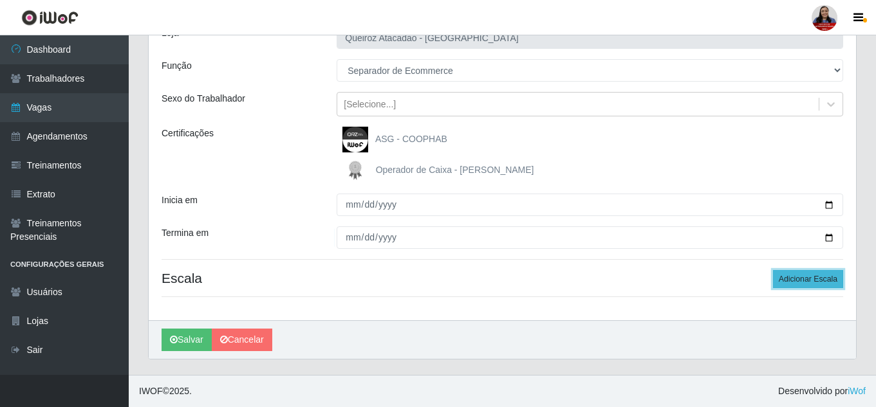
click at [791, 281] on button "Adicionar Escala" at bounding box center [808, 279] width 70 height 18
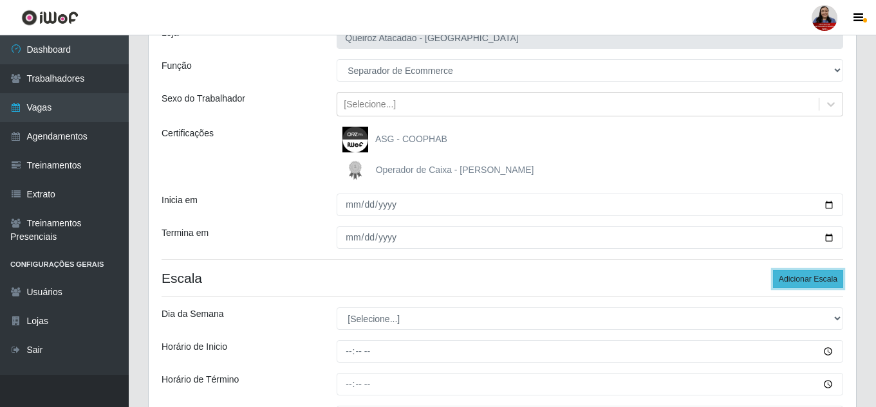
click at [791, 281] on button "Adicionar Escala" at bounding box center [808, 279] width 70 height 18
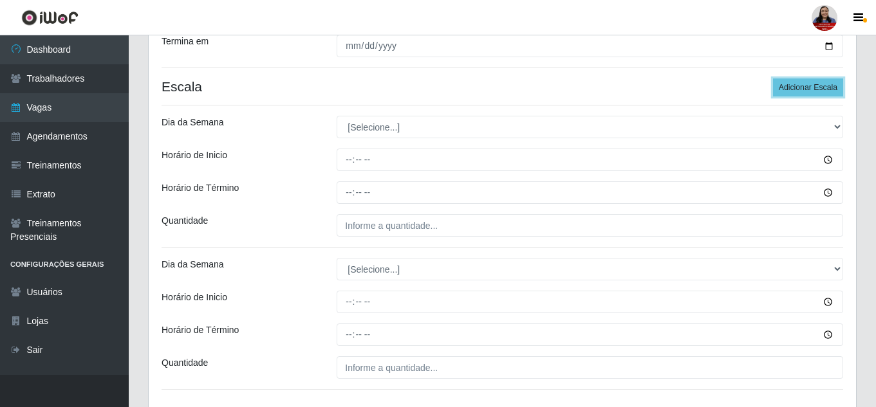
scroll to position [290, 0]
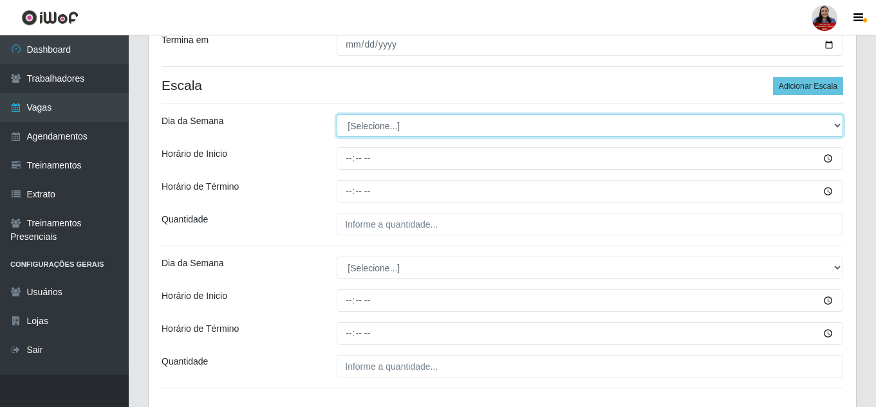
click at [477, 127] on select "[Selecione...] Segunda Terça Quarta Quinta Sexta Sábado Domingo" at bounding box center [590, 126] width 506 height 23
select select "4"
click at [337, 115] on select "[Selecione...] Segunda Terça Quarta Quinta Sexta Sábado Domingo" at bounding box center [590, 126] width 506 height 23
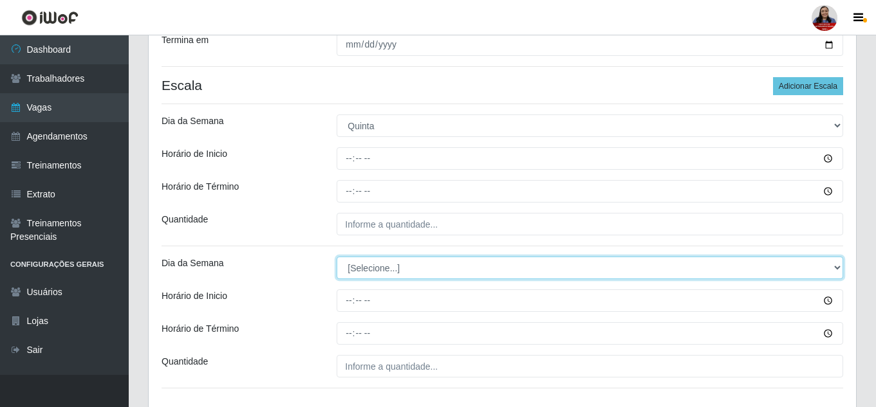
click at [372, 270] on select "[Selecione...] Segunda Terça Quarta Quinta Sexta Sábado Domingo" at bounding box center [590, 268] width 506 height 23
select select "4"
click at [337, 257] on select "[Selecione...] Segunda Terça Quarta Quinta Sexta Sábado Domingo" at bounding box center [590, 268] width 506 height 23
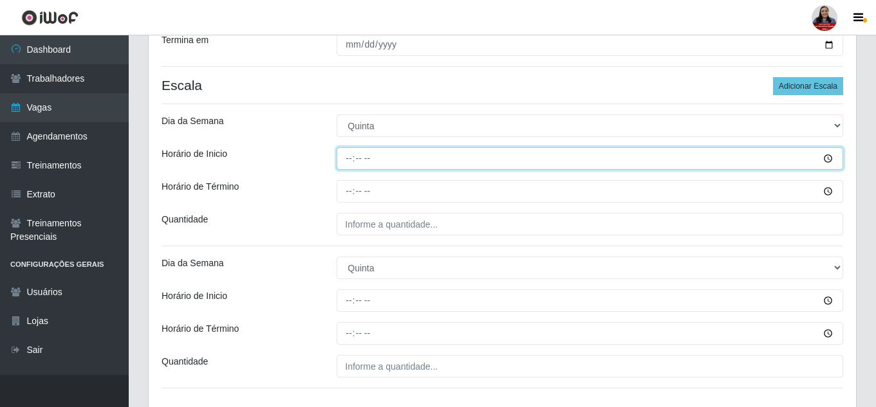
click at [345, 160] on input "Horário de Inicio" at bounding box center [590, 158] width 506 height 23
type input "07:00"
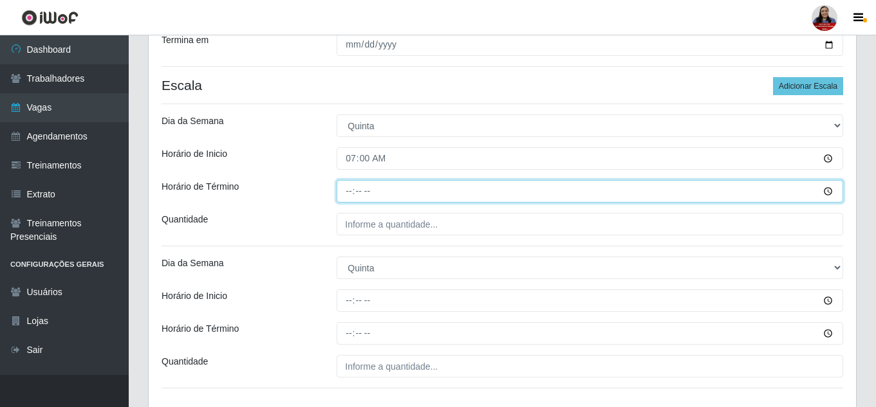
type input "13:00"
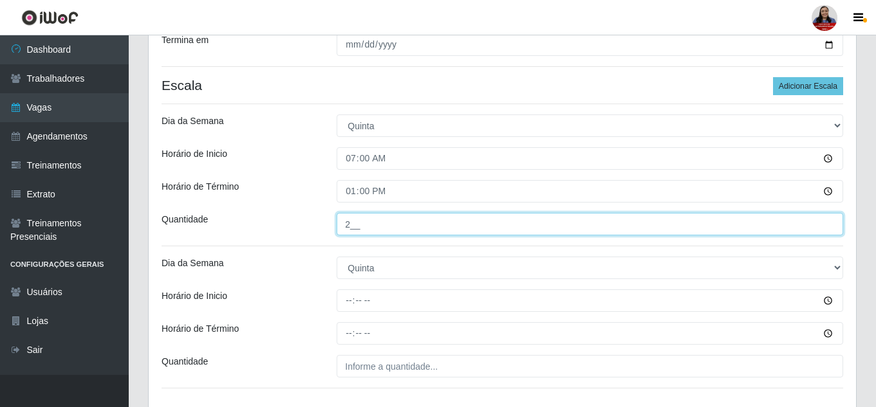
type input "2__"
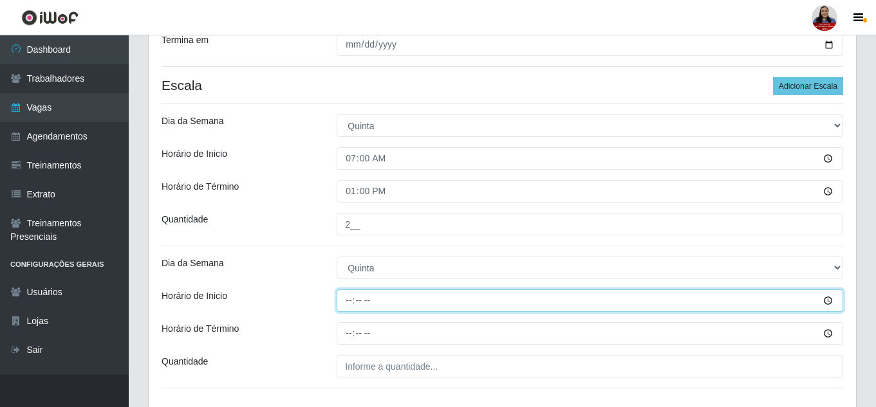
type input "14:00"
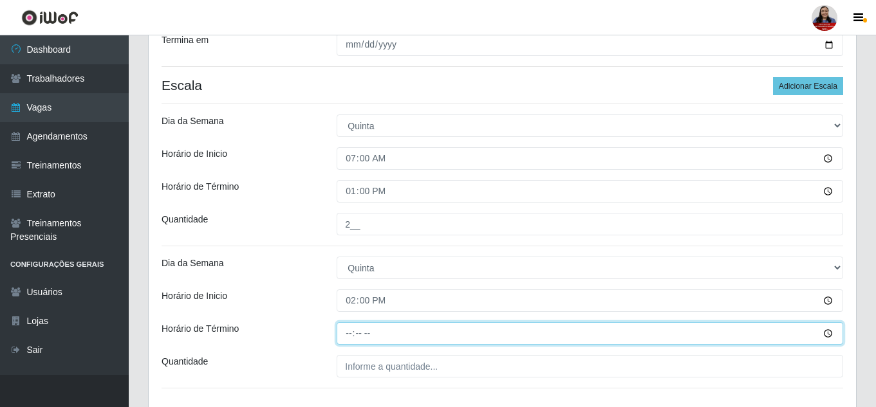
type input "20:00"
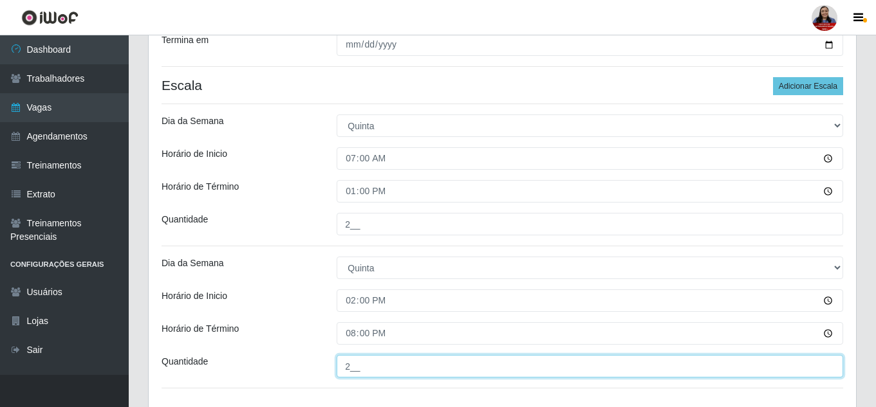
type input "2__"
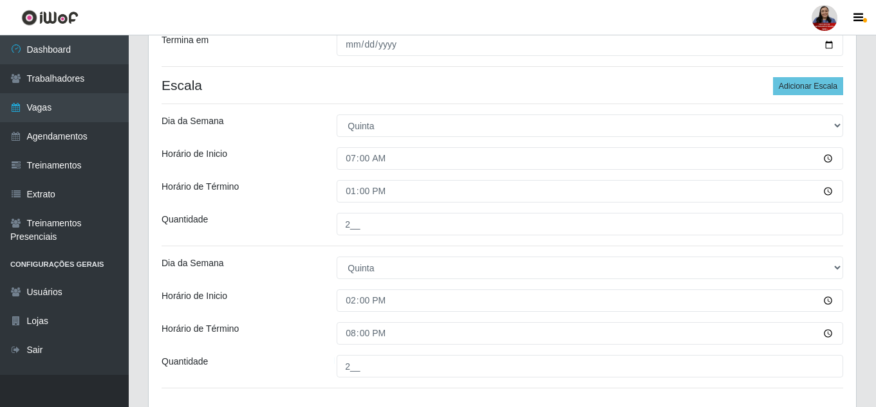
scroll to position [382, 0]
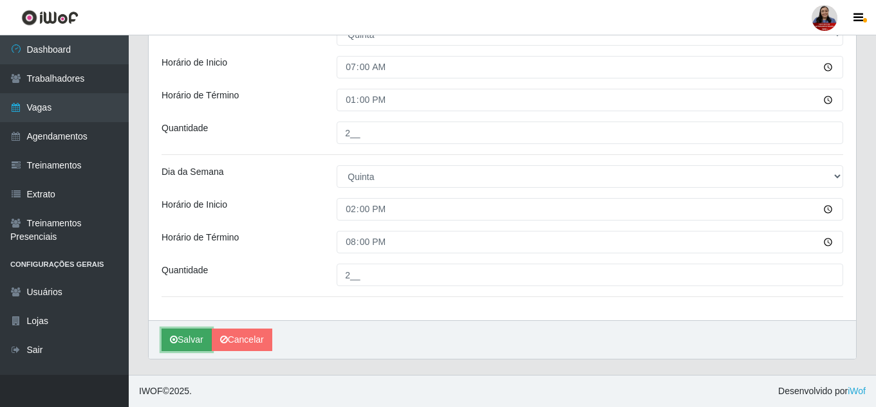
click at [193, 344] on button "Salvar" at bounding box center [187, 340] width 50 height 23
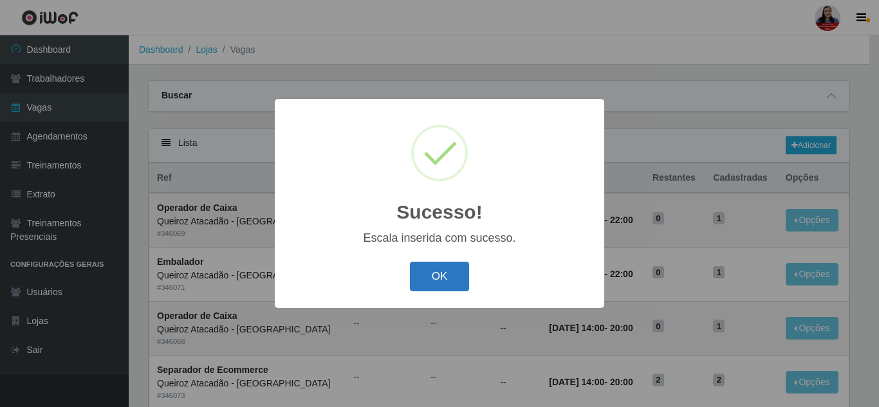
click at [456, 275] on button "OK" at bounding box center [440, 277] width 60 height 30
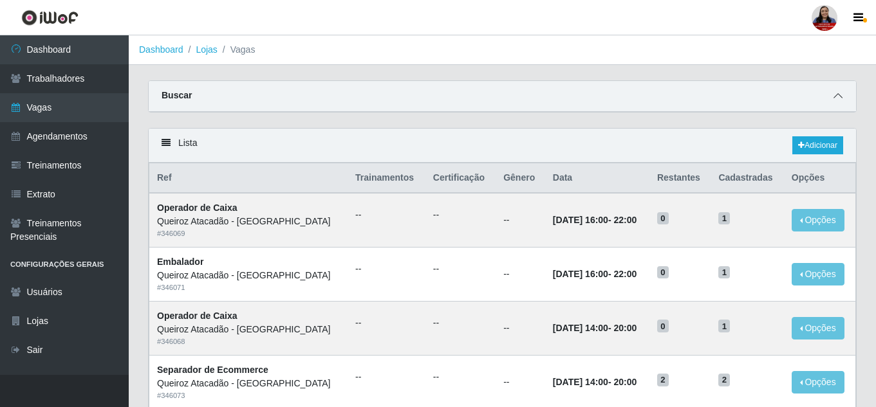
click at [831, 99] on span at bounding box center [837, 96] width 15 height 15
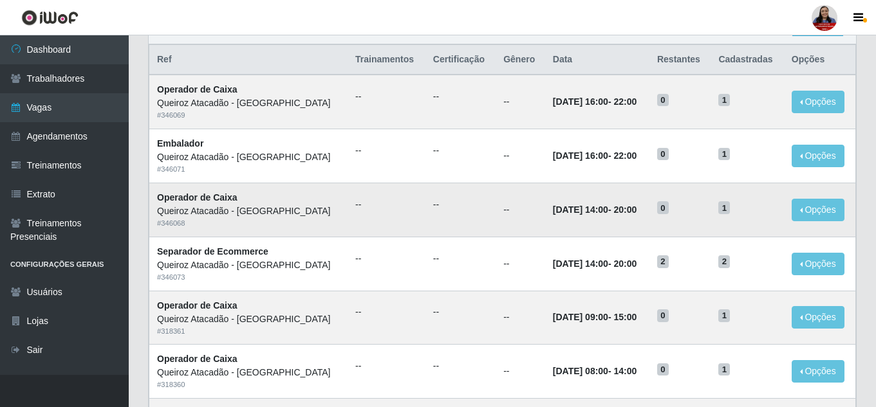
scroll to position [322, 0]
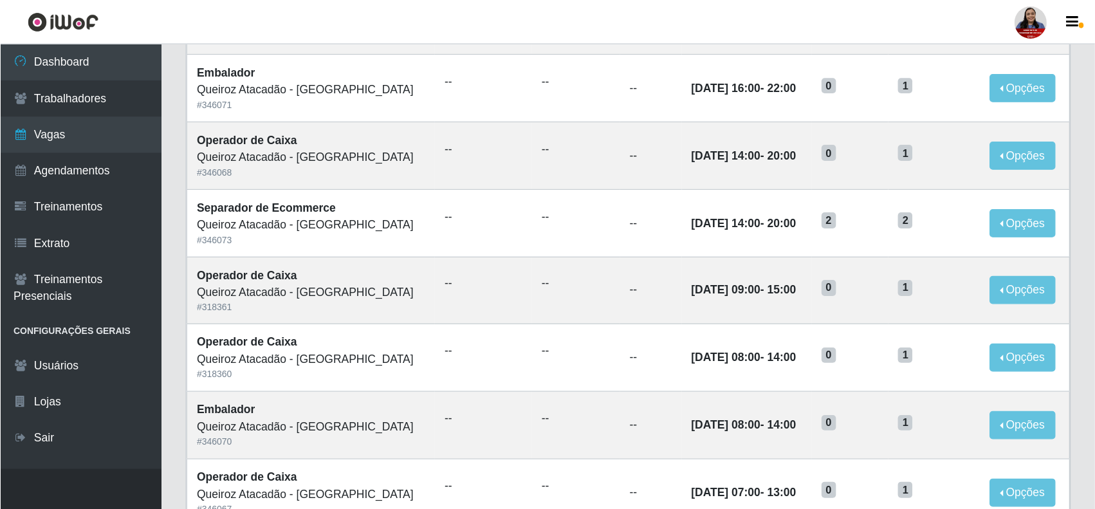
scroll to position [193, 0]
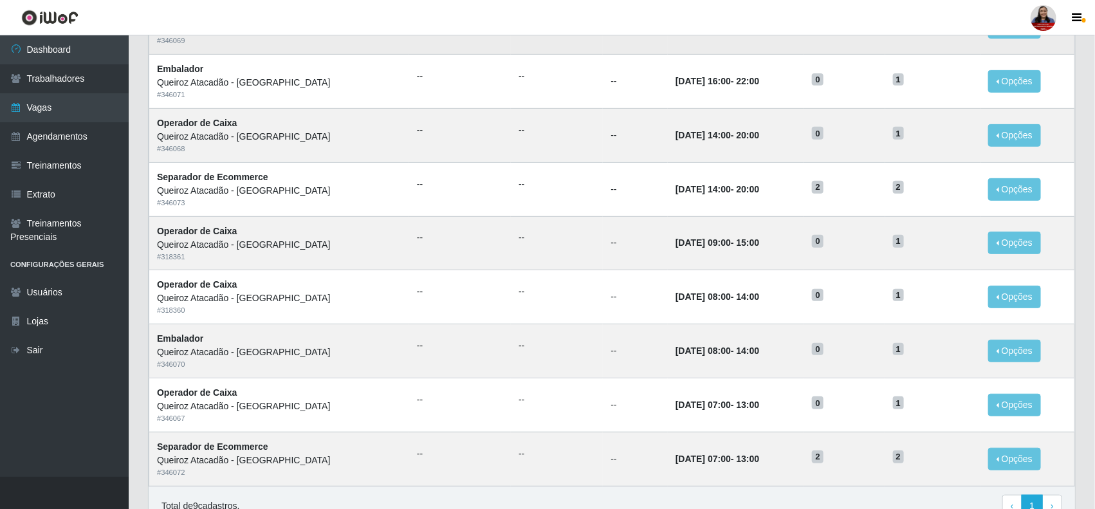
drag, startPoint x: 878, startPoint y: 1, endPoint x: 580, endPoint y: 46, distance: 301.2
click at [580, 46] on td "--" at bounding box center [557, 27] width 92 height 54
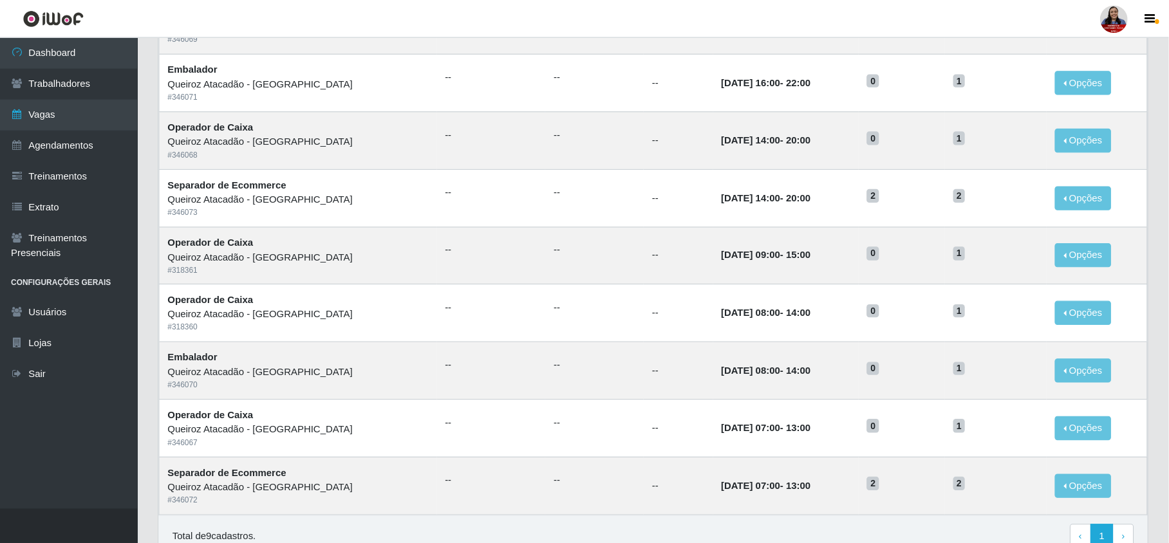
scroll to position [197, 0]
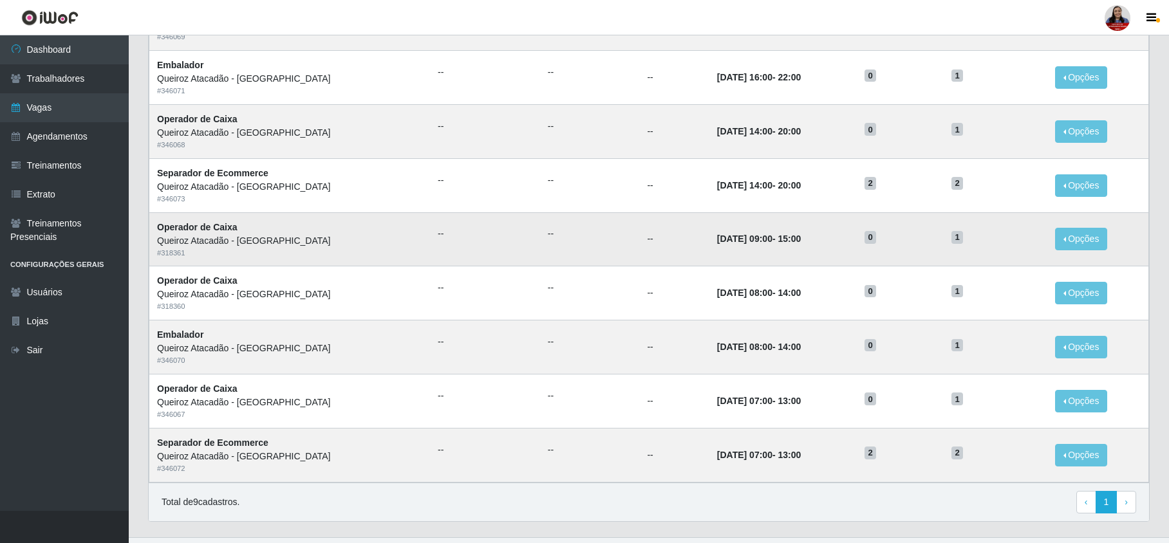
drag, startPoint x: 1086, startPoint y: 4, endPoint x: 640, endPoint y: 246, distance: 507.9
click at [640, 246] on td "--" at bounding box center [673, 239] width 69 height 54
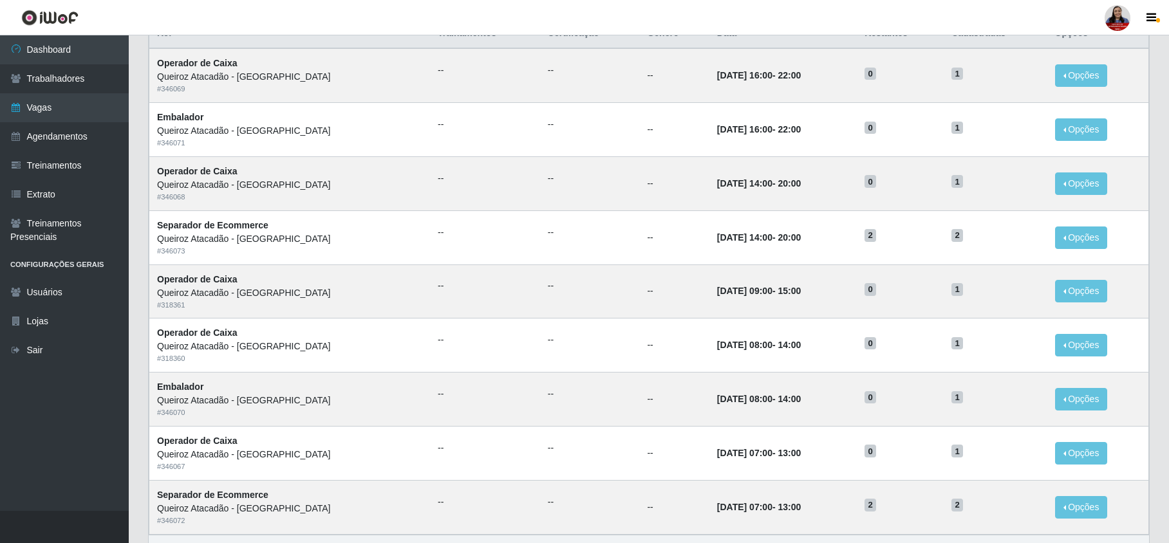
scroll to position [147, 0]
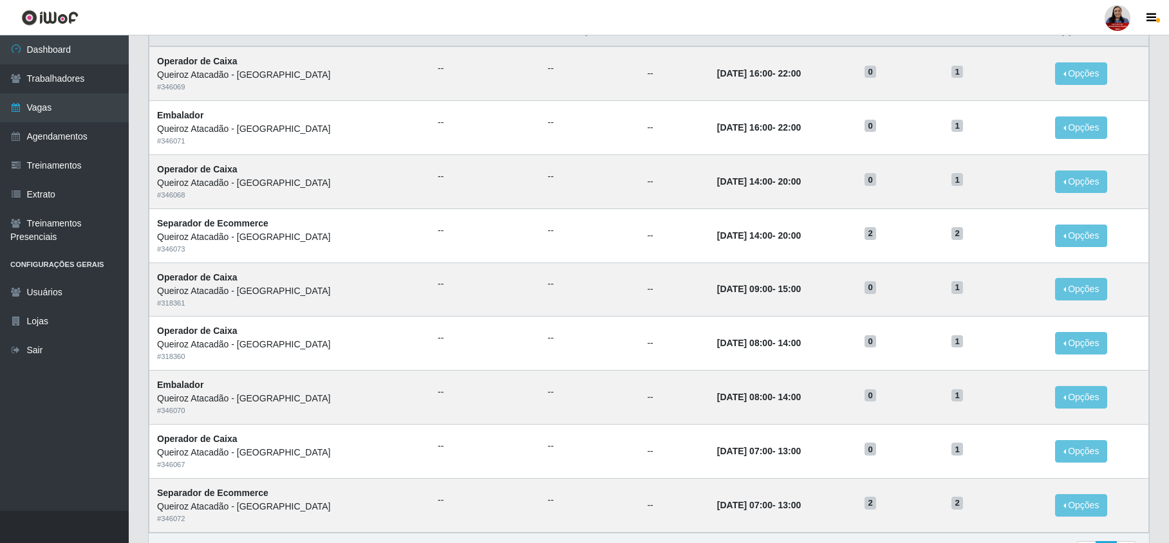
click at [1098, 322] on div "Carregando... Buscar Início em [DATE] Término em [DATE] Função [Selecione...] B…" at bounding box center [649, 261] width 1040 height 654
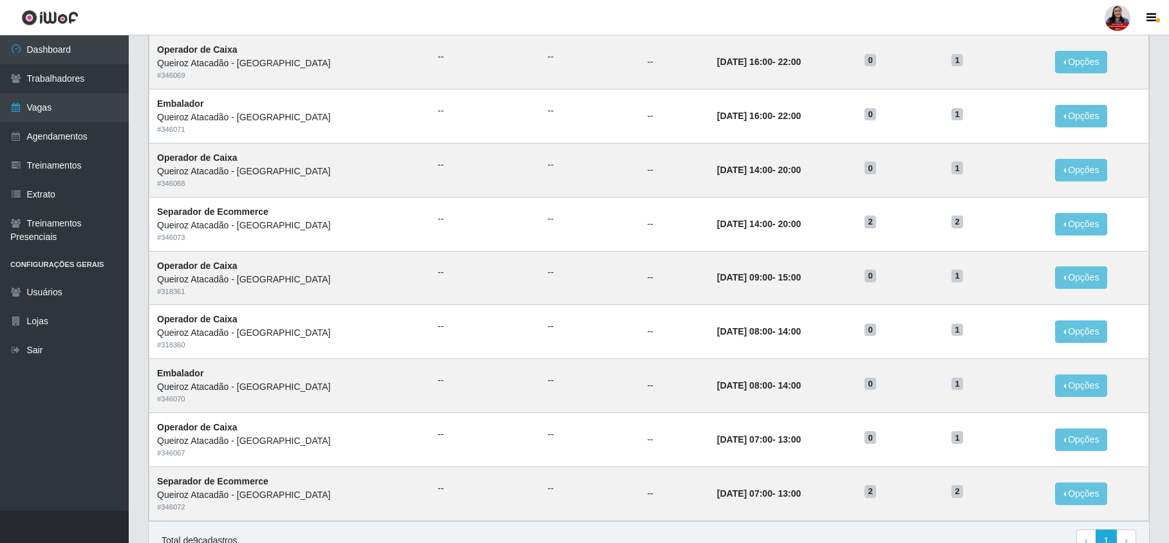
scroll to position [161, 0]
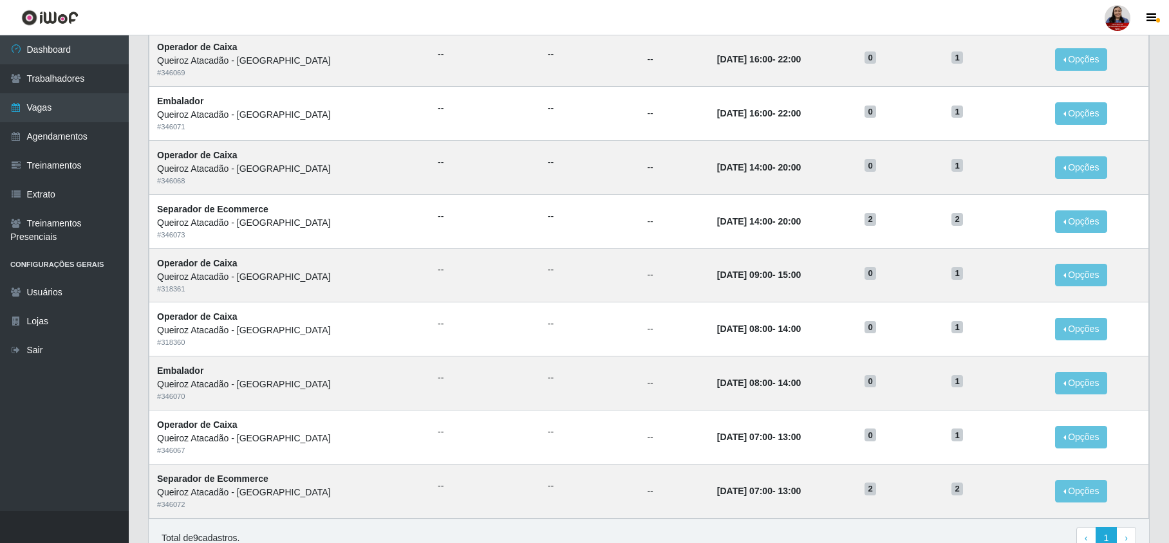
click at [1098, 367] on div "Lista Adicionar Ref Trainamentos Certificação Gênero Data Restantes Cadastradas…" at bounding box center [648, 270] width 1021 height 606
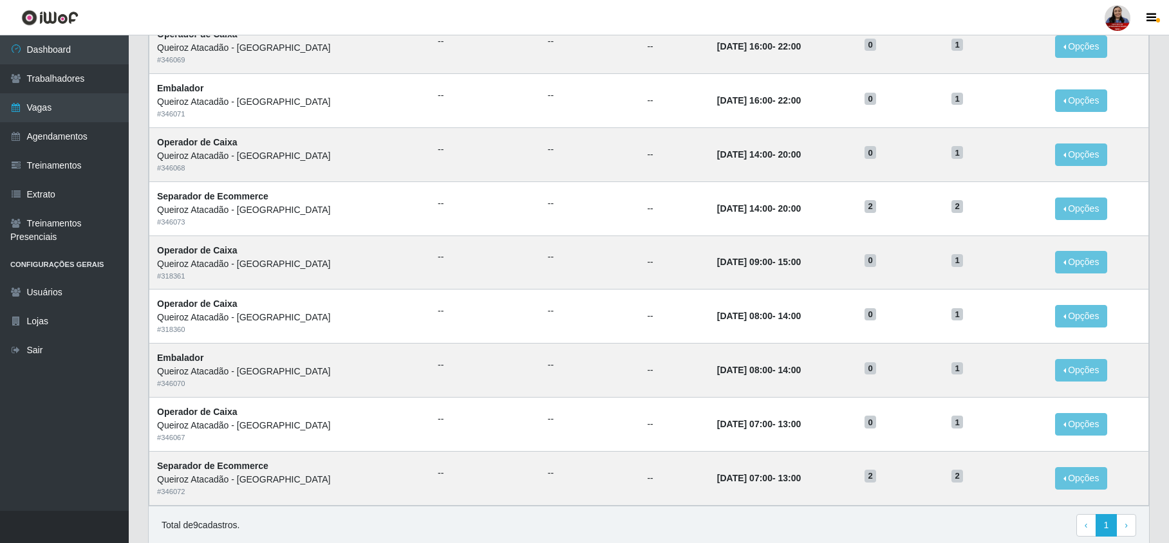
scroll to position [176, 0]
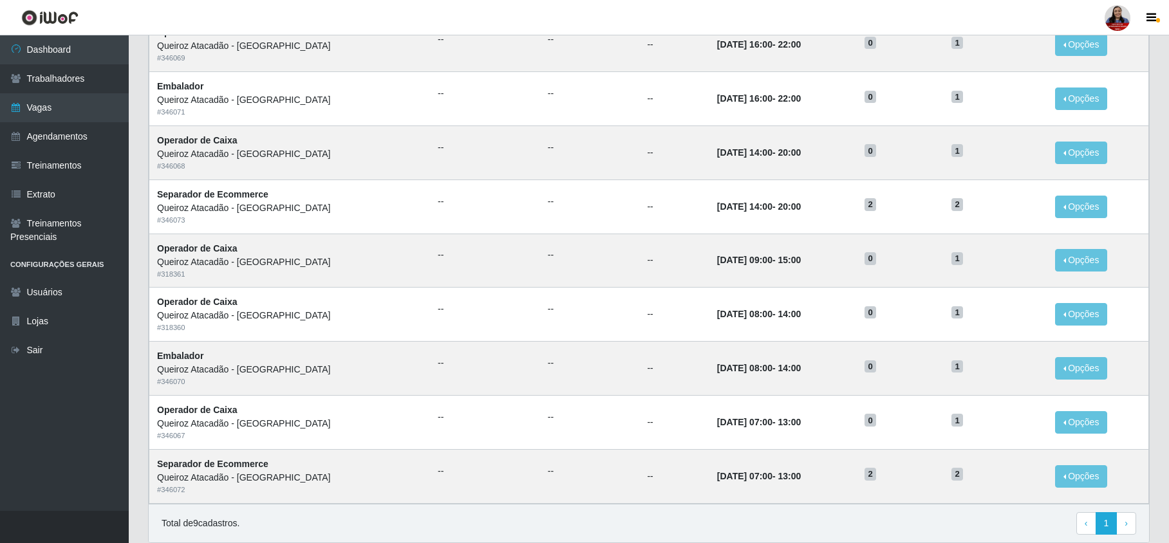
click at [1098, 355] on div "Carregando... Buscar Início em [DATE] Término em [DATE] Função [Selecione...] B…" at bounding box center [649, 232] width 1040 height 654
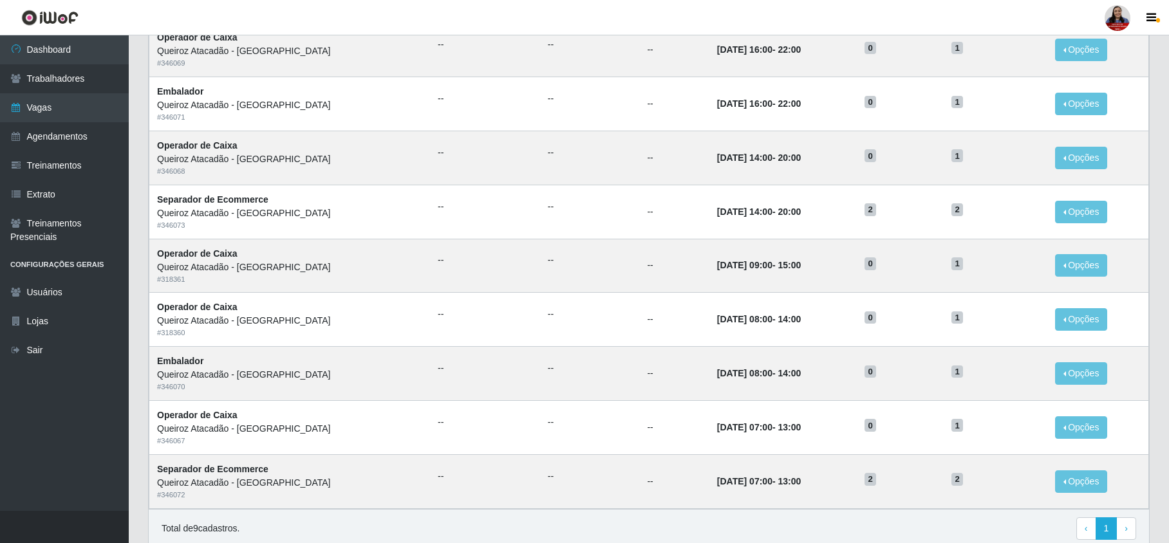
scroll to position [167, 0]
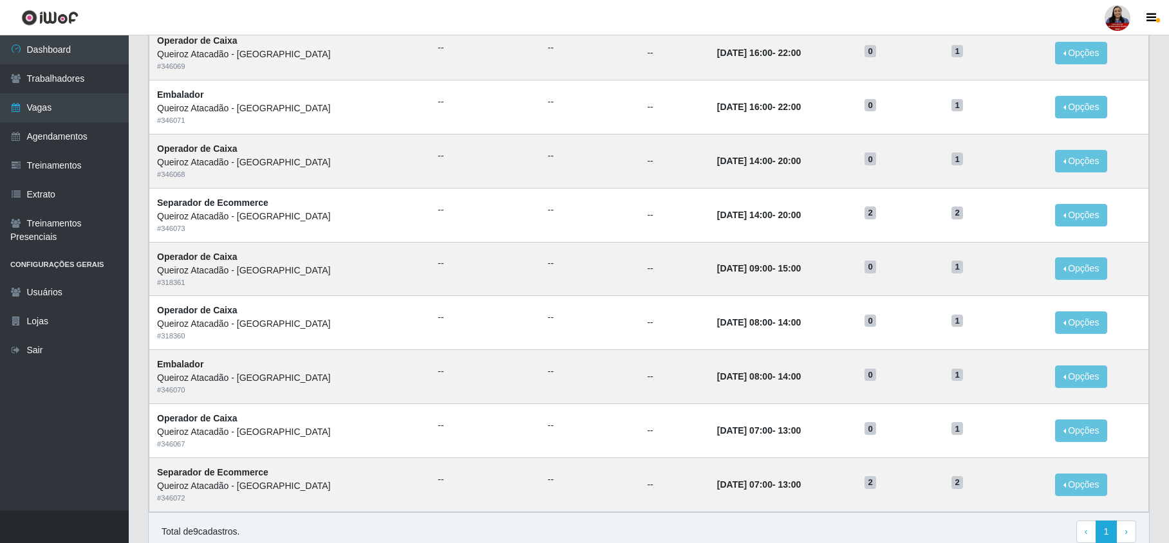
click at [853, 508] on div "Total de 9 cadastros. ‹ Previous 1 › Next" at bounding box center [649, 531] width 1000 height 39
click at [853, 497] on td "[DATE] 07:00 - 13:00" at bounding box center [782, 485] width 147 height 54
click at [531, 508] on div "Total de 9 cadastros. ‹ Previous 1 › Next" at bounding box center [649, 532] width 974 height 23
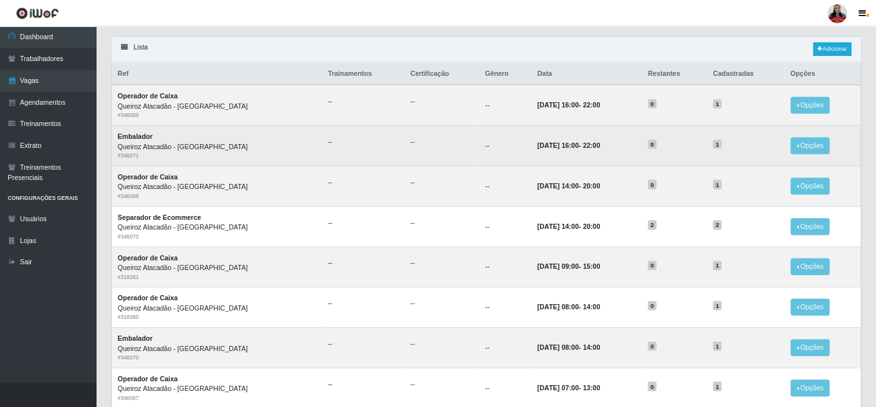
scroll to position [0, 0]
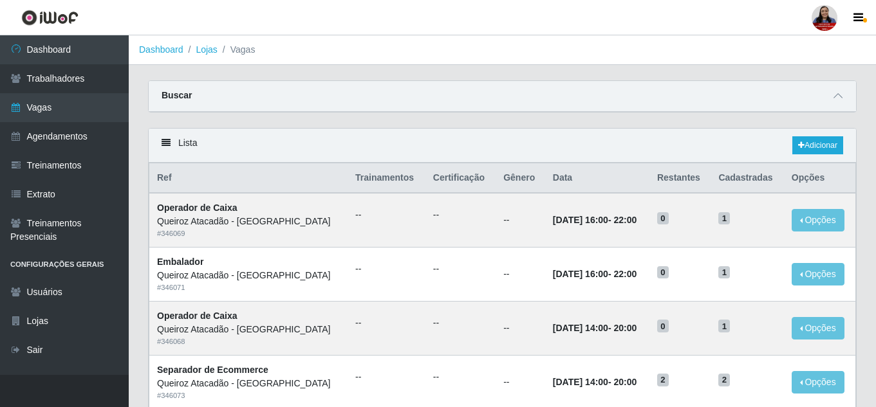
drag, startPoint x: 1141, startPoint y: 0, endPoint x: 567, endPoint y: 140, distance: 590.7
click at [567, 140] on div "Lista Adicionar" at bounding box center [502, 146] width 707 height 34
click at [842, 90] on span at bounding box center [837, 96] width 15 height 15
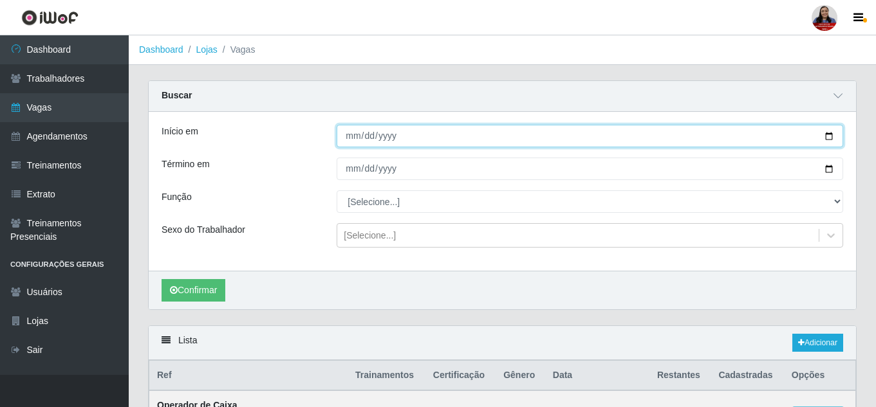
click at [825, 138] on input "[DATE]" at bounding box center [590, 136] width 506 height 23
type input "[DATE]"
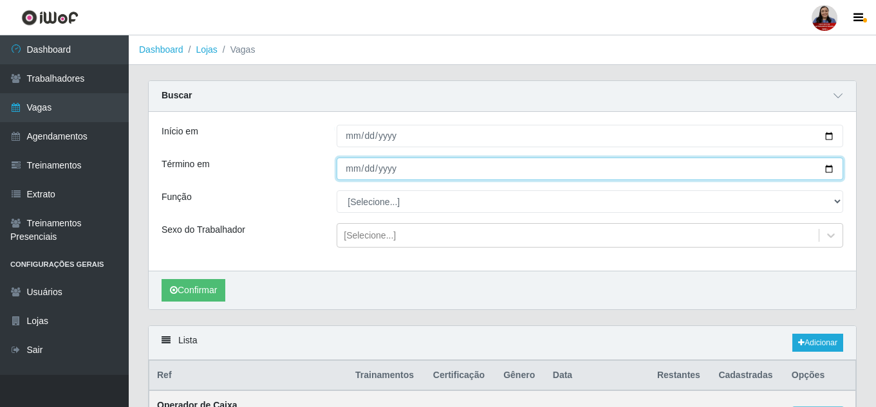
click at [828, 165] on input "[DATE]" at bounding box center [590, 169] width 506 height 23
type input "[DATE]"
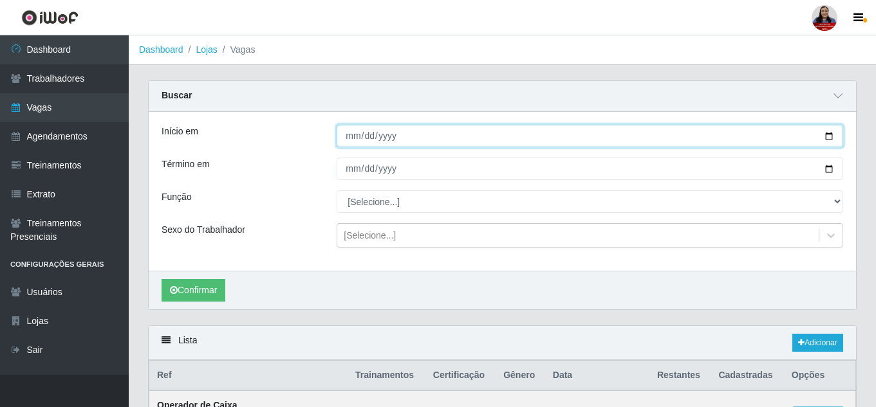
click at [823, 136] on input "[DATE]" at bounding box center [590, 136] width 506 height 23
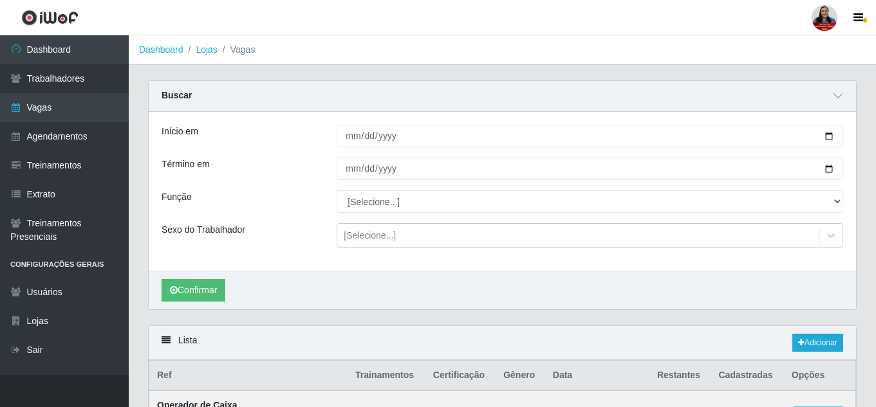
click at [291, 143] on div "Início em" at bounding box center [239, 136] width 175 height 23
click at [213, 284] on button "Confirmar" at bounding box center [194, 290] width 64 height 23
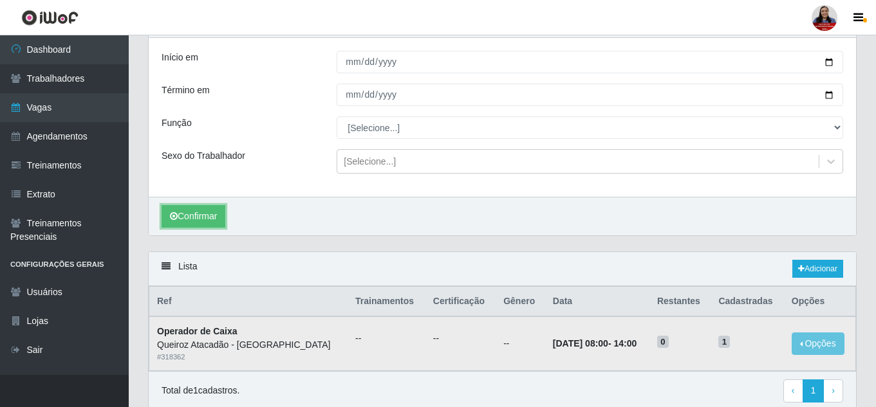
scroll to position [126, 0]
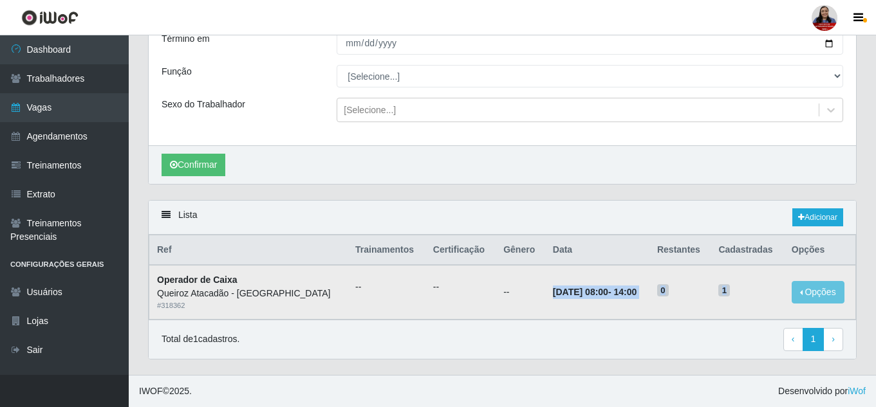
drag, startPoint x: 546, startPoint y: 291, endPoint x: 741, endPoint y: 293, distance: 194.3
click at [741, 293] on tr "Operador de [PERSON_NAME] - [GEOGRAPHIC_DATA] do Amarante # 318362 -- -- -- [DA…" at bounding box center [502, 292] width 707 height 54
click at [741, 293] on h5 "1" at bounding box center [746, 290] width 57 height 14
drag, startPoint x: 546, startPoint y: 293, endPoint x: 725, endPoint y: 289, distance: 179.6
click at [725, 289] on tr "Operador de [PERSON_NAME] - [GEOGRAPHIC_DATA] do Amarante # 318362 -- -- -- [DA…" at bounding box center [502, 292] width 707 height 54
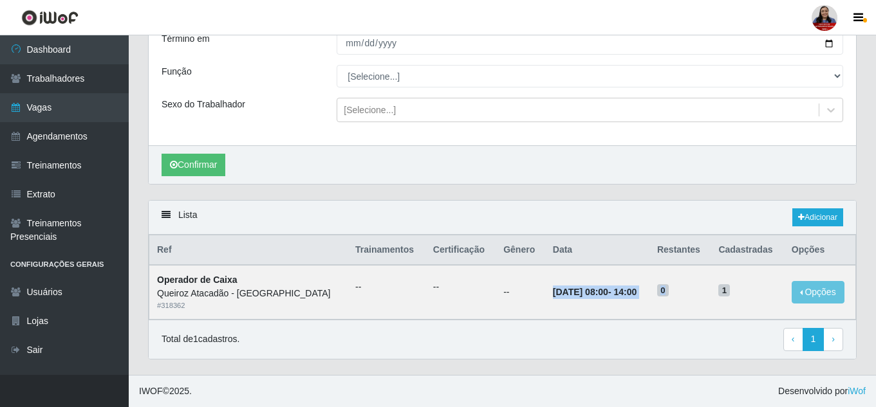
scroll to position [0, 0]
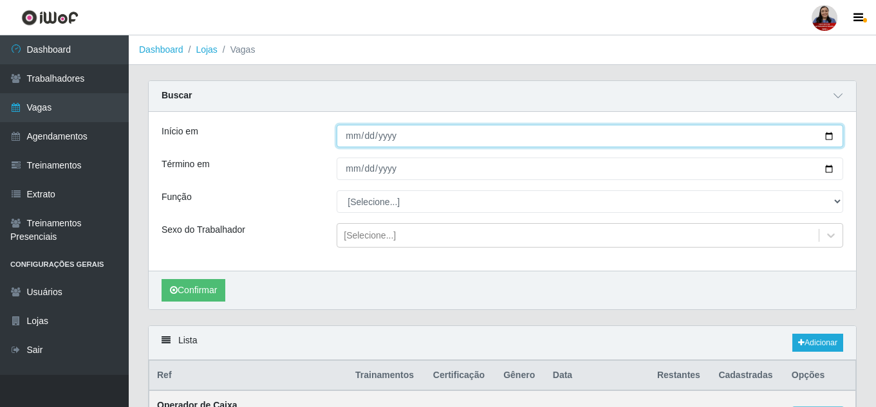
click at [826, 138] on input "[DATE]" at bounding box center [590, 136] width 506 height 23
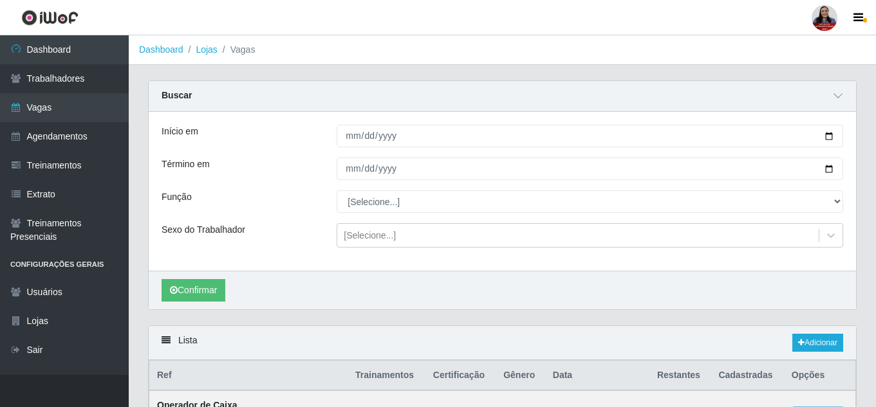
click at [555, 301] on div "Confirmar" at bounding box center [502, 290] width 707 height 39
click at [717, 96] on div "Buscar" at bounding box center [502, 96] width 707 height 31
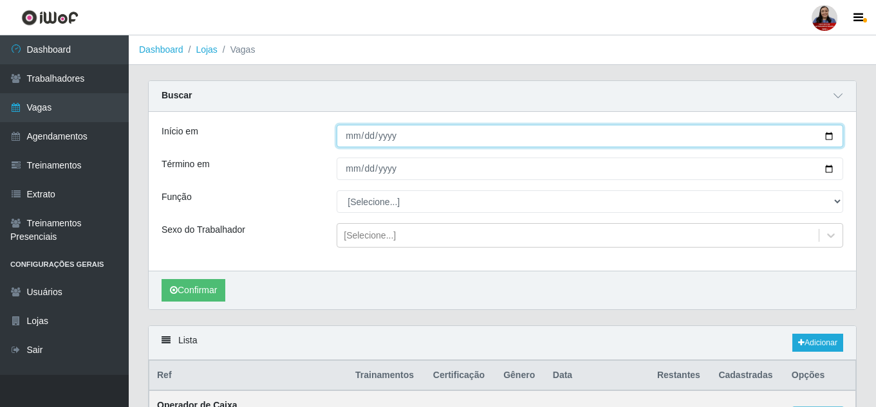
click at [830, 136] on input "[DATE]" at bounding box center [590, 136] width 506 height 23
type input "[DATE]"
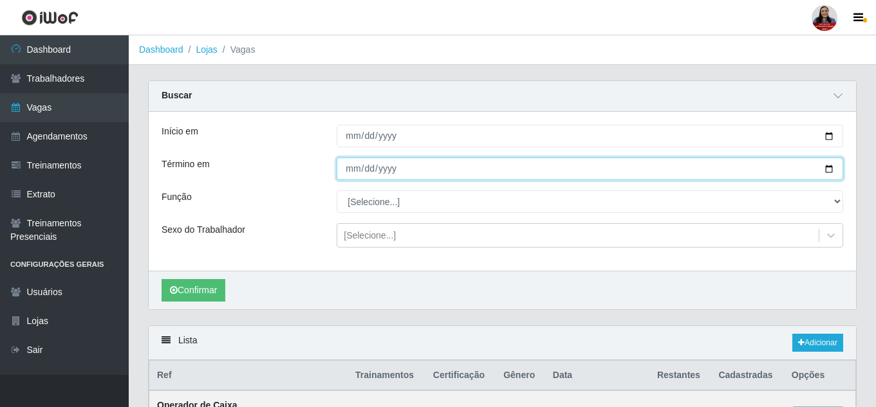
click at [831, 172] on input "[DATE]" at bounding box center [590, 169] width 506 height 23
type input "[DATE]"
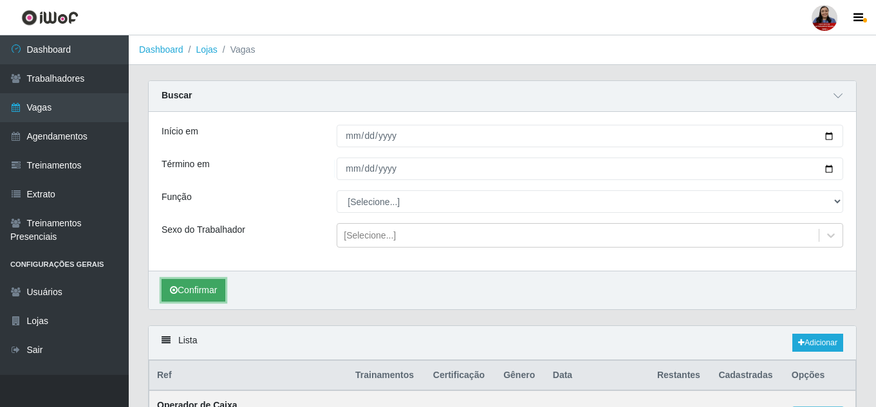
click at [203, 292] on button "Confirmar" at bounding box center [194, 290] width 64 height 23
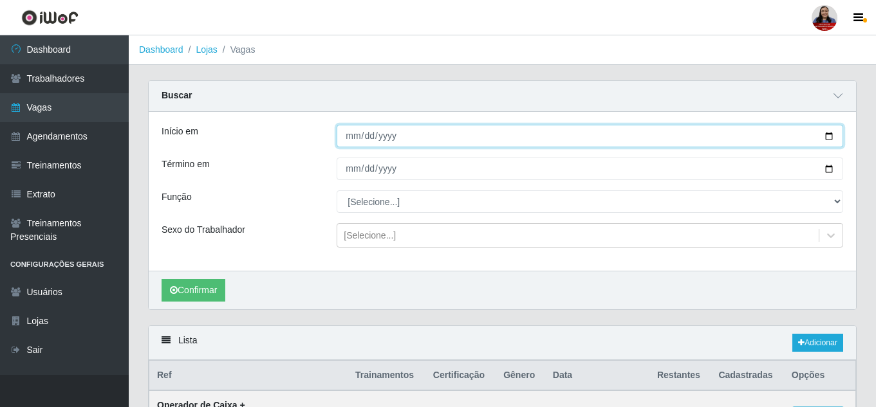
click at [828, 143] on input "[DATE]" at bounding box center [590, 136] width 506 height 23
click at [830, 136] on input "[DATE]" at bounding box center [590, 136] width 506 height 23
type input "[DATE]"
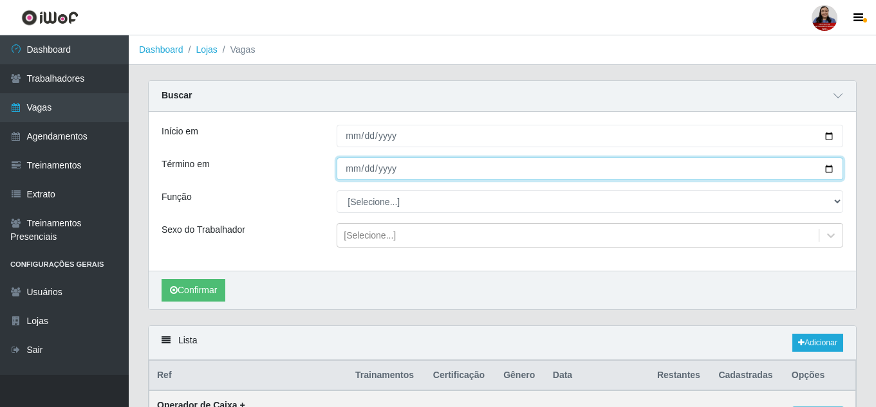
click at [829, 170] on input "[DATE]" at bounding box center [590, 169] width 506 height 23
type input "[DATE]"
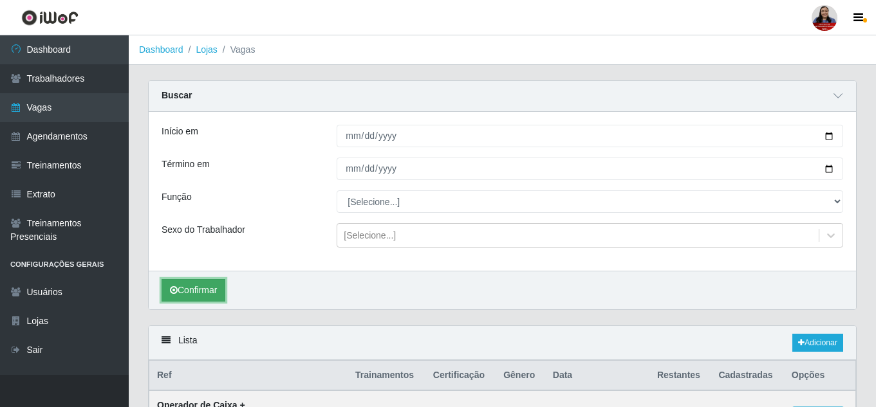
click at [211, 286] on button "Confirmar" at bounding box center [194, 290] width 64 height 23
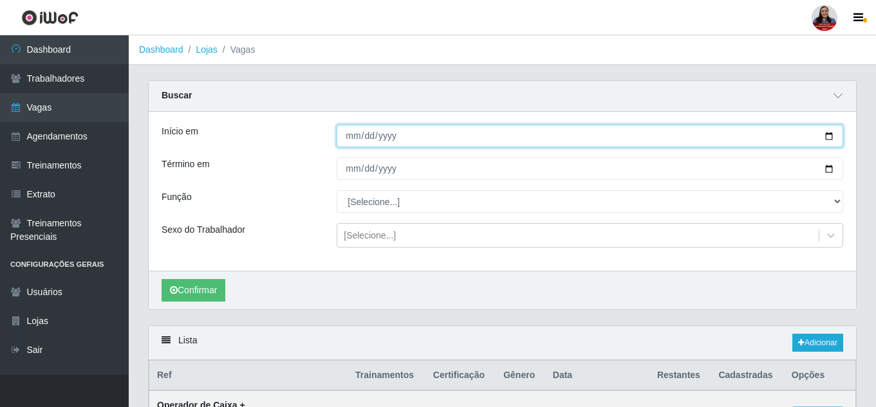
click at [826, 138] on input "[DATE]" at bounding box center [590, 136] width 506 height 23
type input "[DATE]"
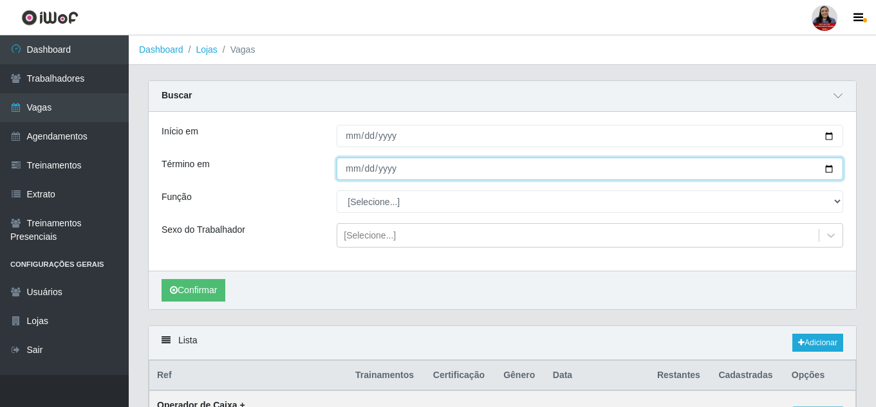
click at [833, 169] on input "[DATE]" at bounding box center [590, 169] width 506 height 23
type input "[DATE]"
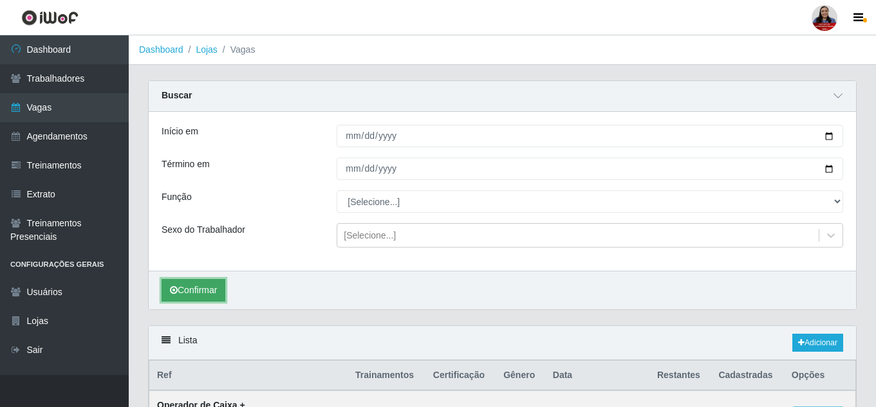
click at [217, 288] on button "Confirmar" at bounding box center [194, 290] width 64 height 23
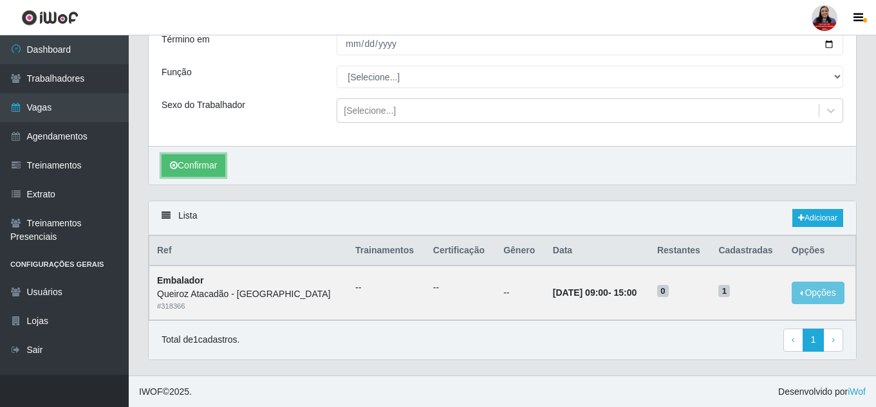
scroll to position [126, 0]
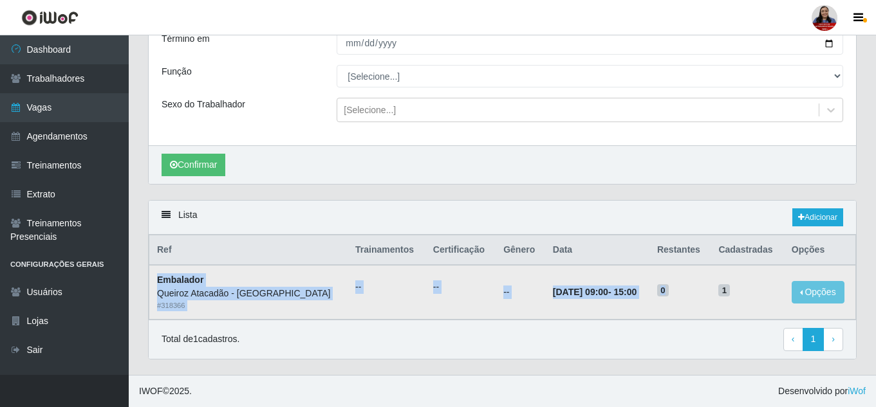
drag, startPoint x: 159, startPoint y: 281, endPoint x: 733, endPoint y: 291, distance: 574.1
click at [733, 291] on tr "Embalador Queiroz Atacadão - [GEOGRAPHIC_DATA] do Amarante # 318366 -- -- -- [D…" at bounding box center [502, 292] width 707 height 54
click at [703, 295] on h5 "0" at bounding box center [680, 290] width 46 height 14
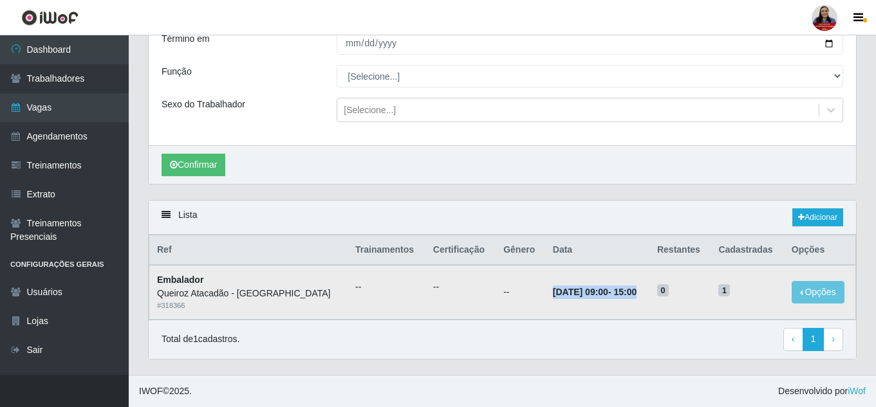
drag, startPoint x: 544, startPoint y: 295, endPoint x: 655, endPoint y: 294, distance: 110.7
click at [649, 294] on td "[DATE] 09:00 - 15:00" at bounding box center [597, 292] width 104 height 54
click at [308, 159] on div "Confirmar" at bounding box center [502, 164] width 707 height 39
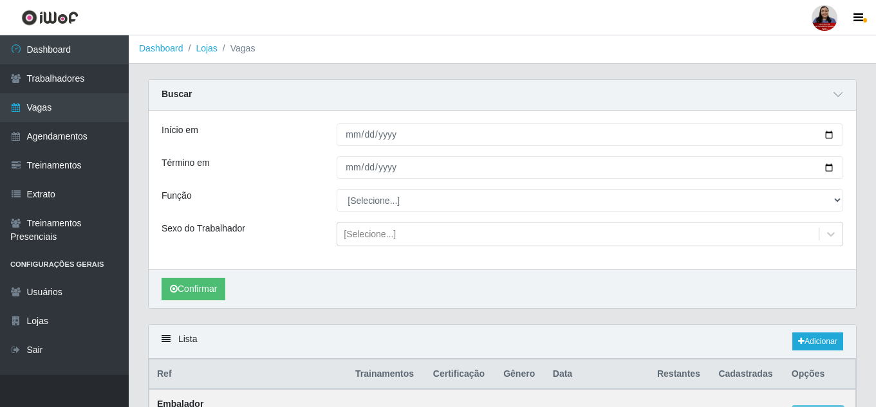
scroll to position [0, 0]
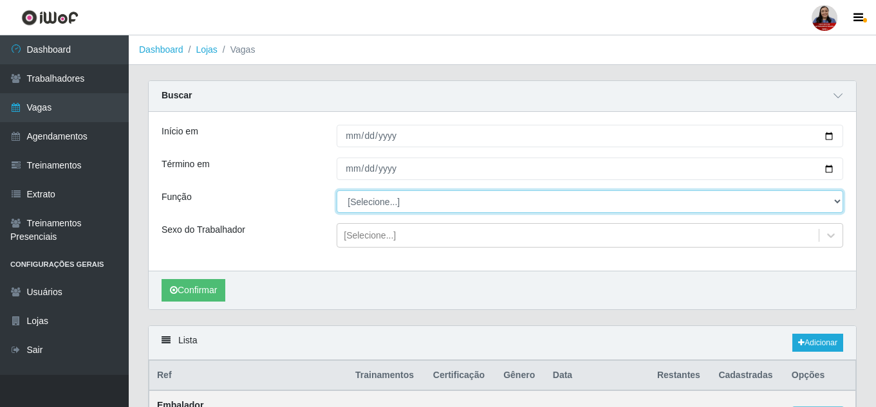
click at [477, 211] on select "[Selecione...] Balconista de Açougue Balconista de Açougue + Balconista de Açou…" at bounding box center [590, 201] width 506 height 23
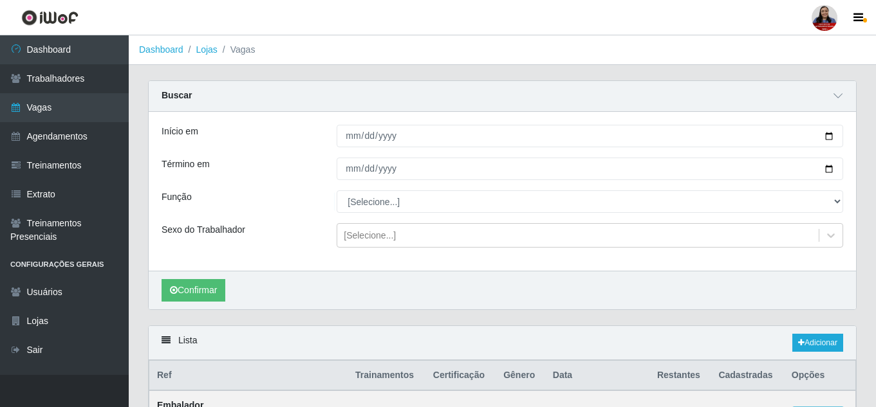
click at [282, 103] on div "Buscar" at bounding box center [502, 96] width 707 height 31
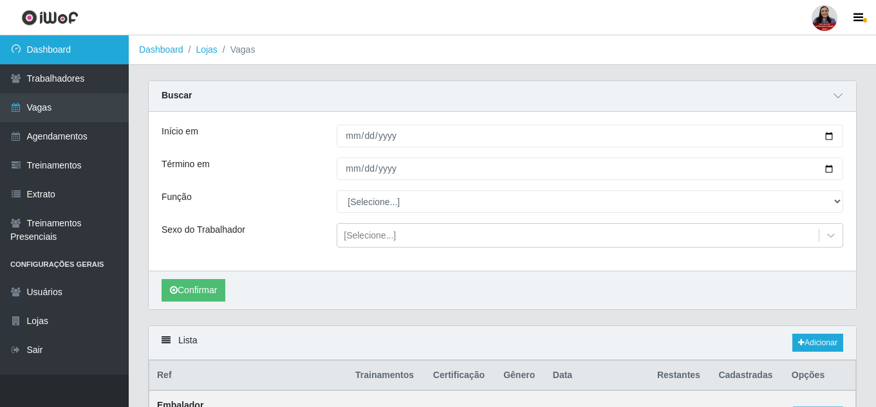
click at [62, 53] on link "Dashboard" at bounding box center [64, 49] width 129 height 29
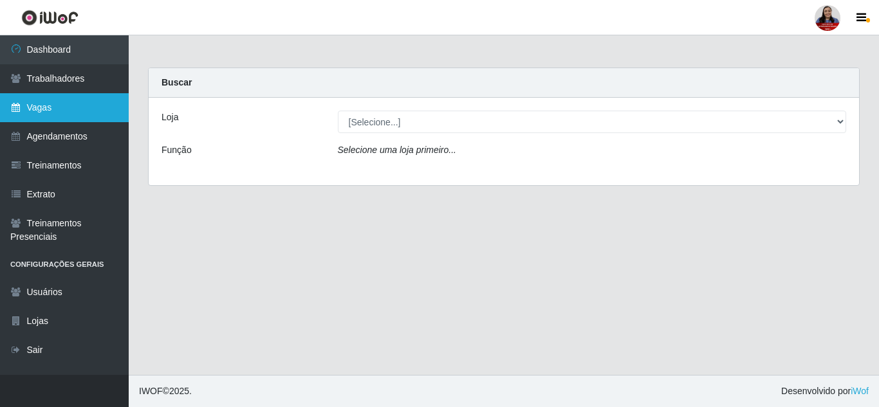
click at [53, 106] on link "Vagas" at bounding box center [64, 107] width 129 height 29
